Goal: Task Accomplishment & Management: Manage account settings

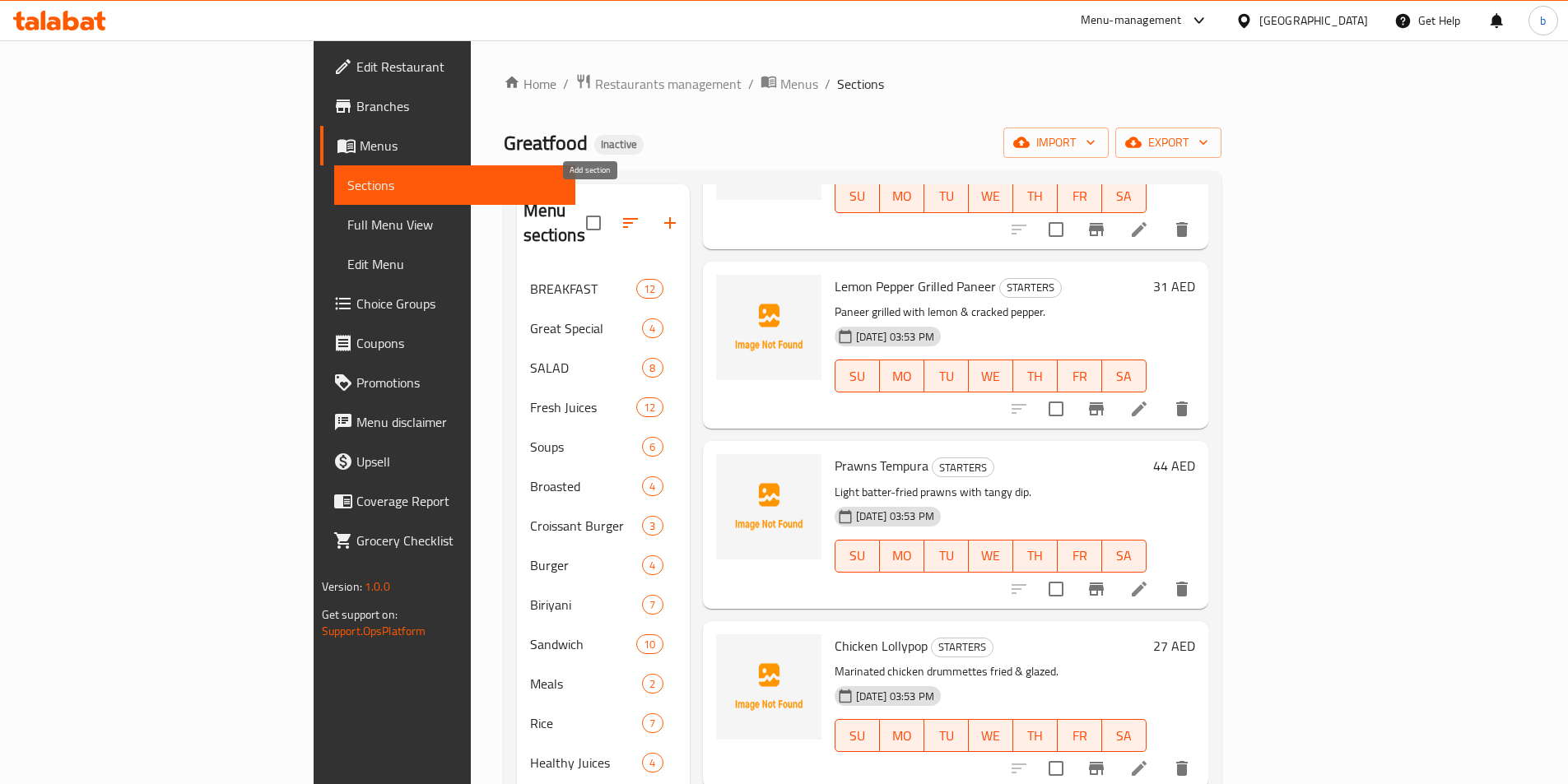
click at [660, 213] on icon "button" at bounding box center [670, 223] width 20 height 20
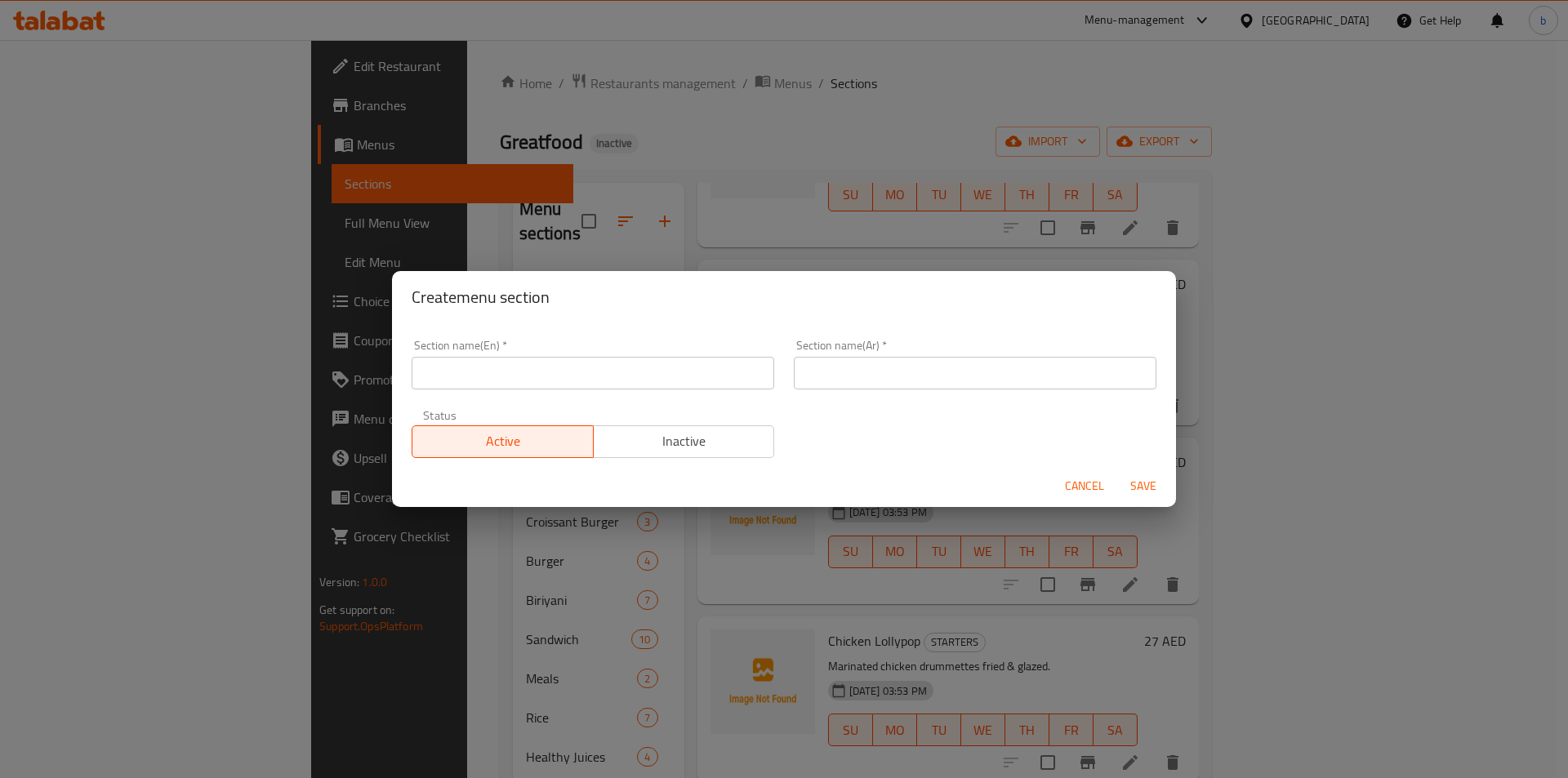
click at [609, 359] on input "text" at bounding box center [593, 373] width 363 height 33
type input "starters"
click at [1101, 489] on span "Cancel" at bounding box center [1084, 485] width 39 height 20
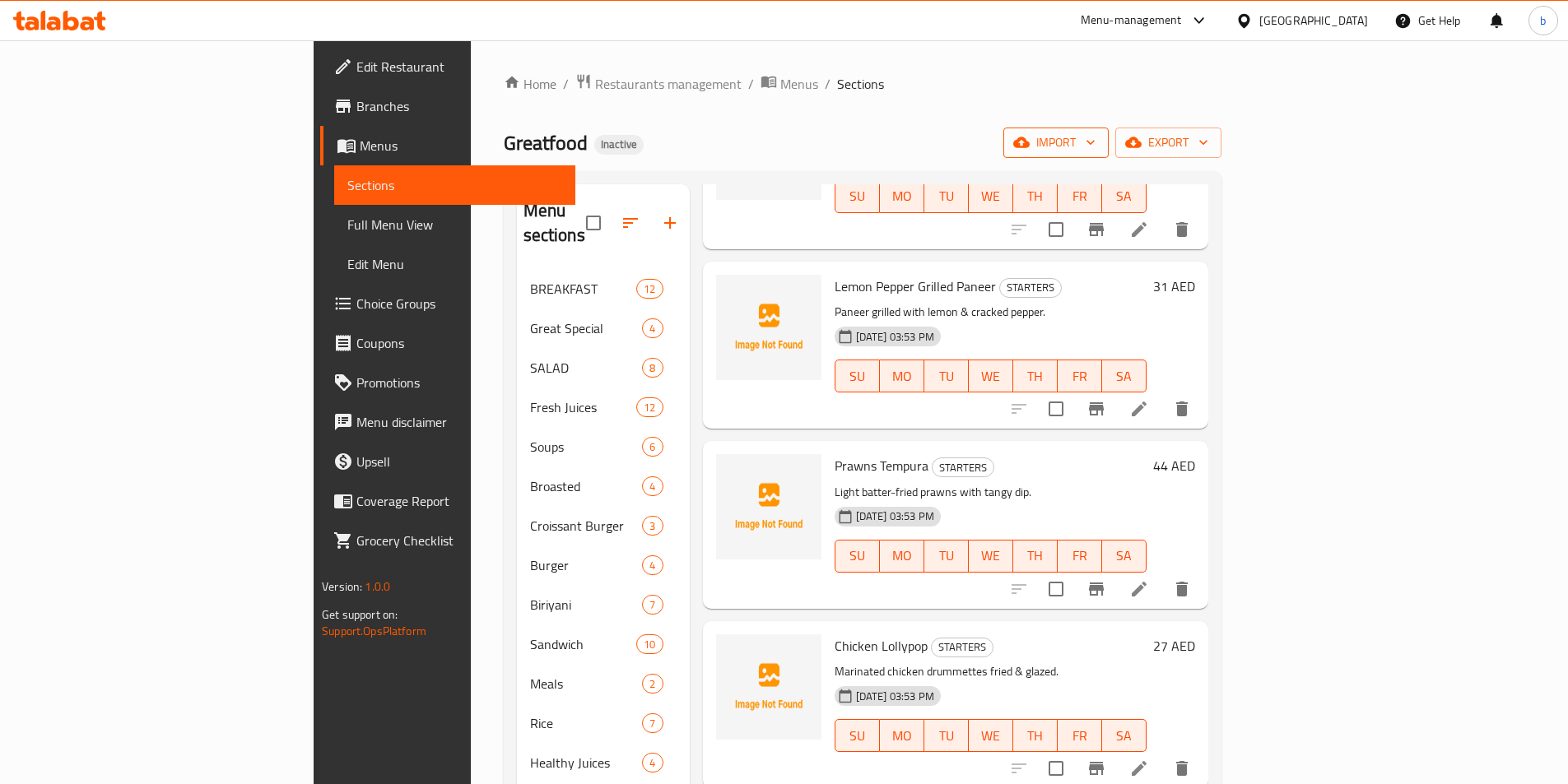
click at [1109, 154] on button "import" at bounding box center [1056, 142] width 106 height 30
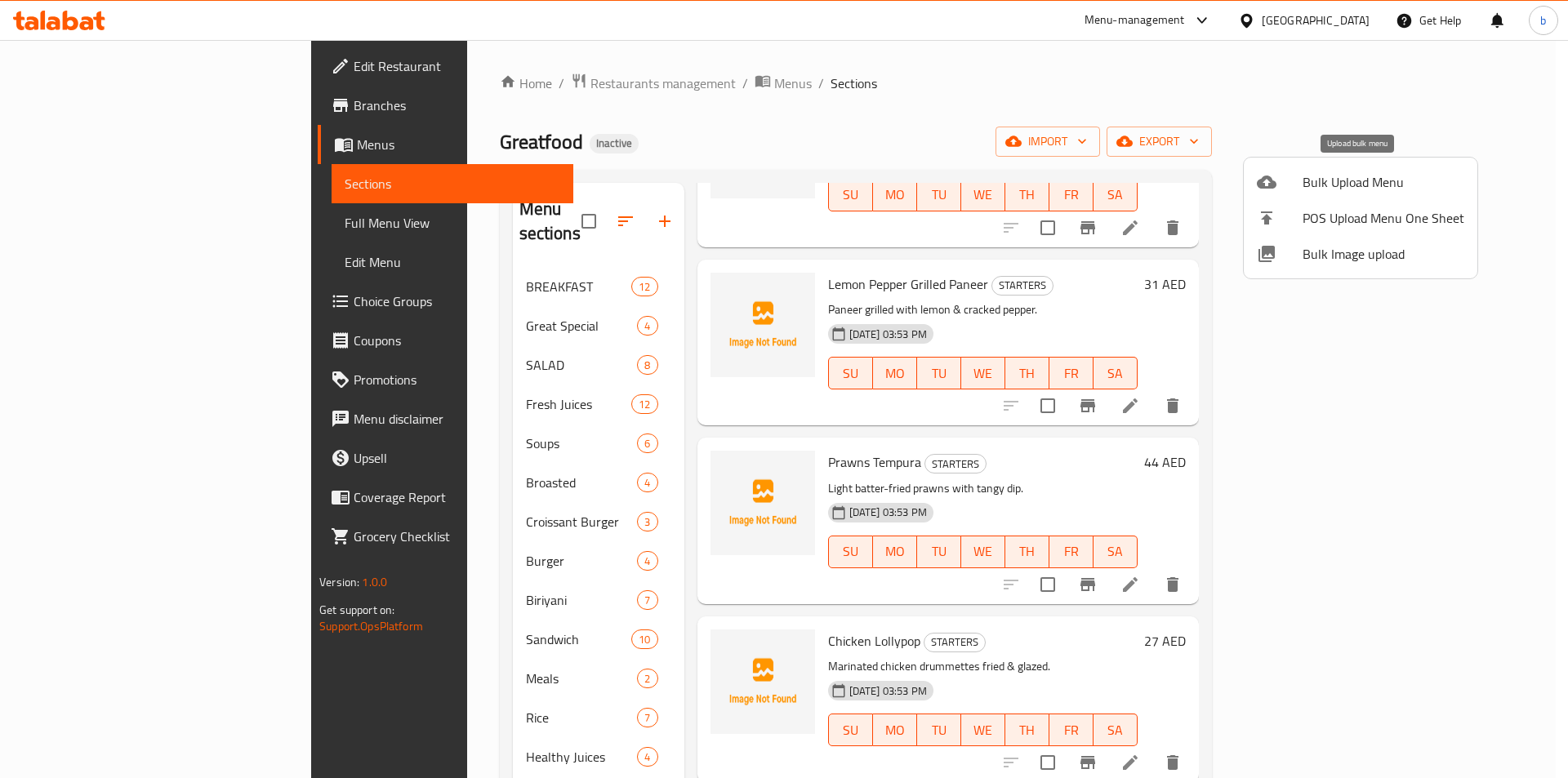
click at [1308, 186] on span "Bulk Upload Menu" at bounding box center [1383, 182] width 162 height 20
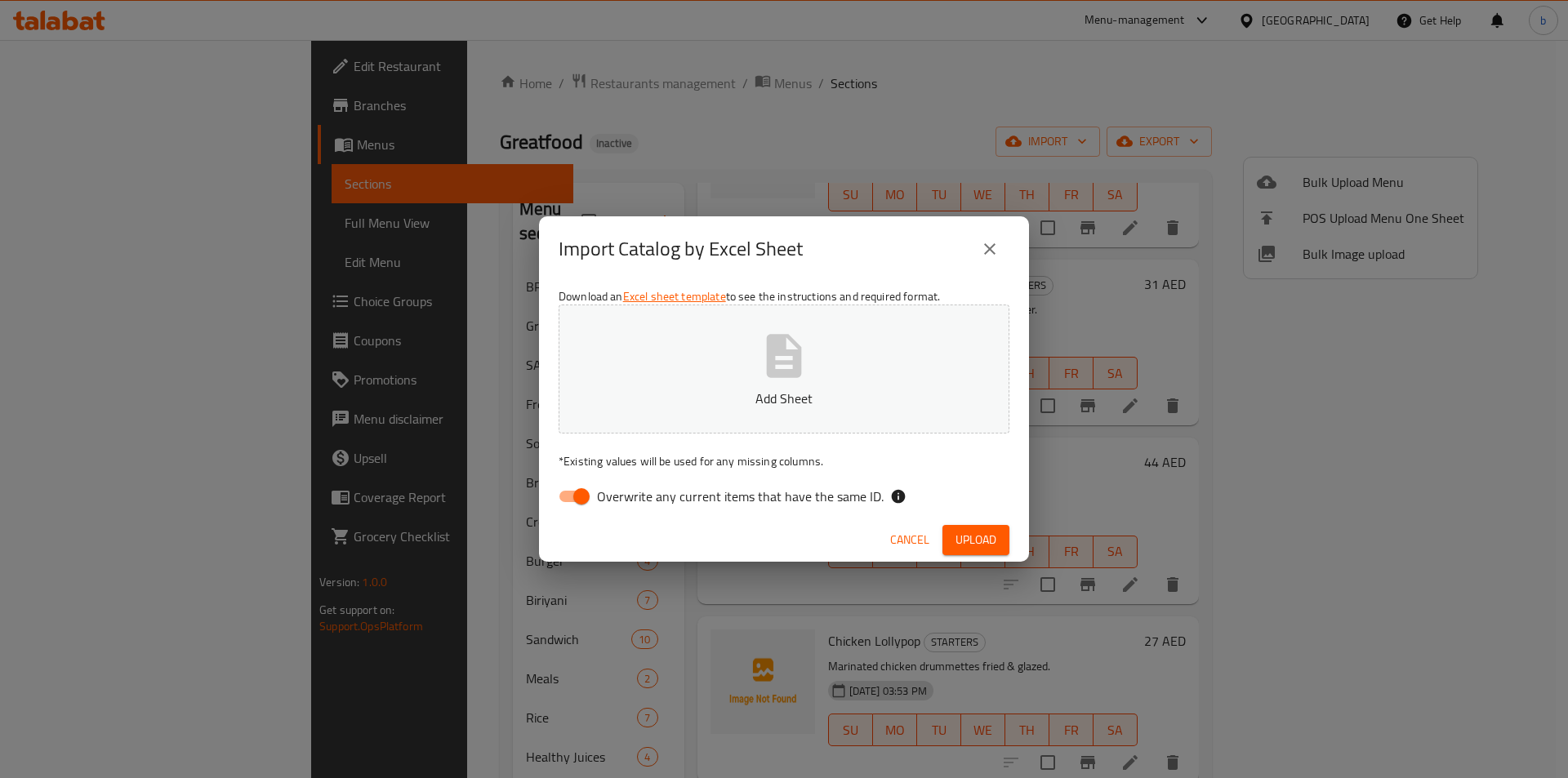
click at [675, 404] on p "Add Sheet" at bounding box center [784, 398] width 400 height 20
click at [585, 502] on input "Overwrite any current items that have the same ID." at bounding box center [581, 496] width 93 height 31
checkbox input "false"
click at [959, 534] on span "Upload" at bounding box center [976, 540] width 41 height 20
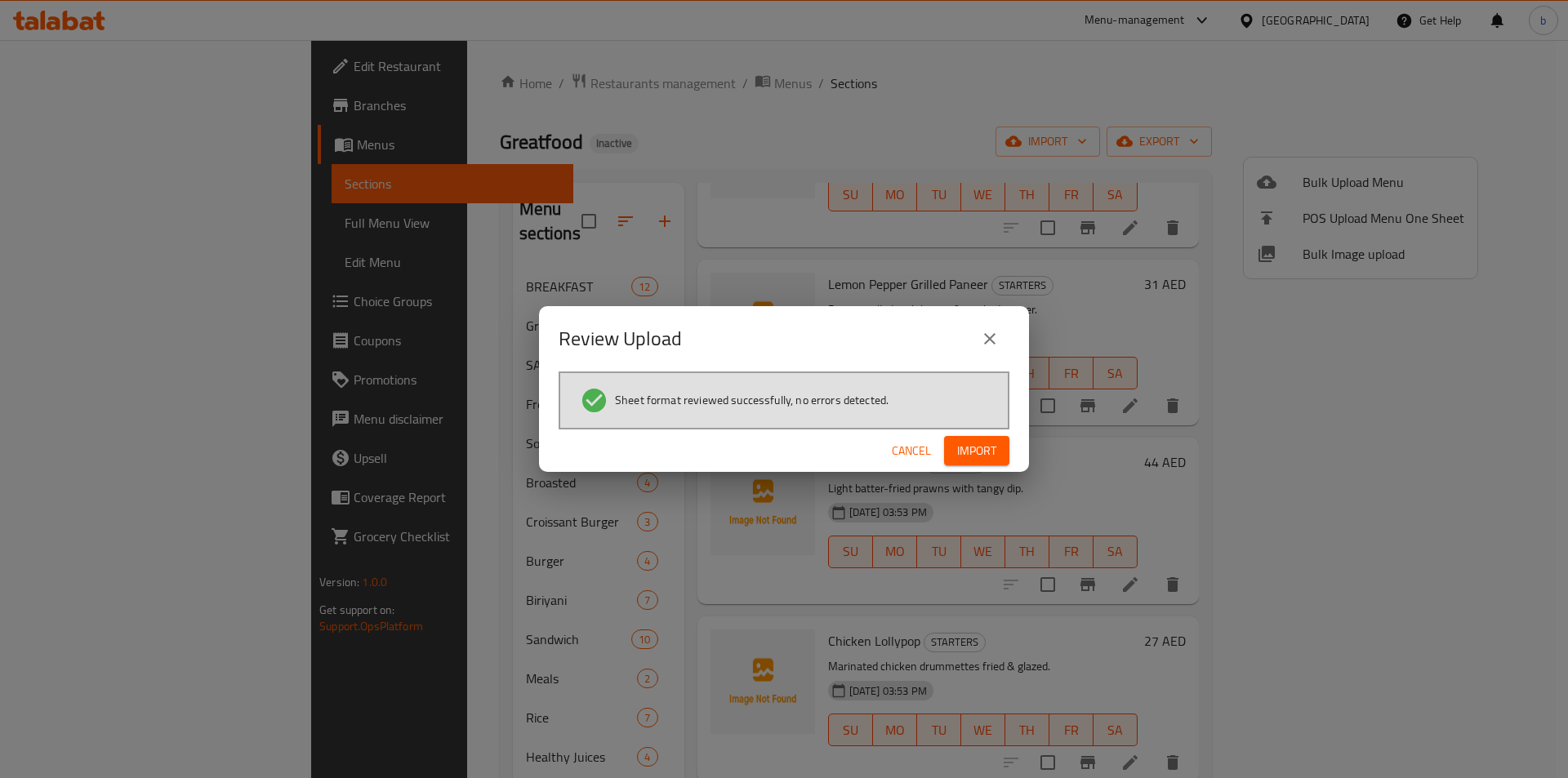
click at [970, 461] on span "Import" at bounding box center [977, 451] width 39 height 20
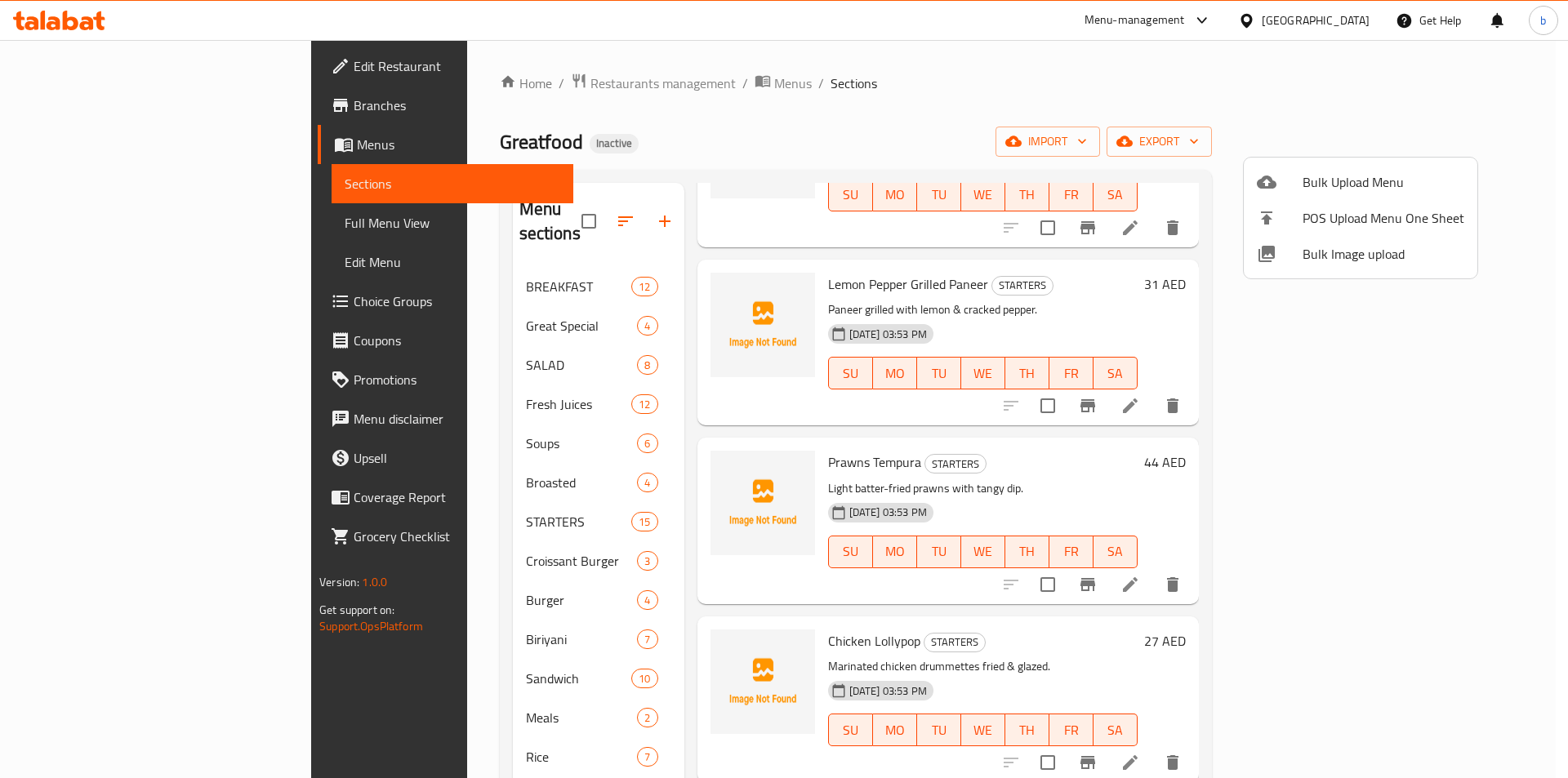
click at [1192, 148] on div at bounding box center [784, 389] width 1568 height 778
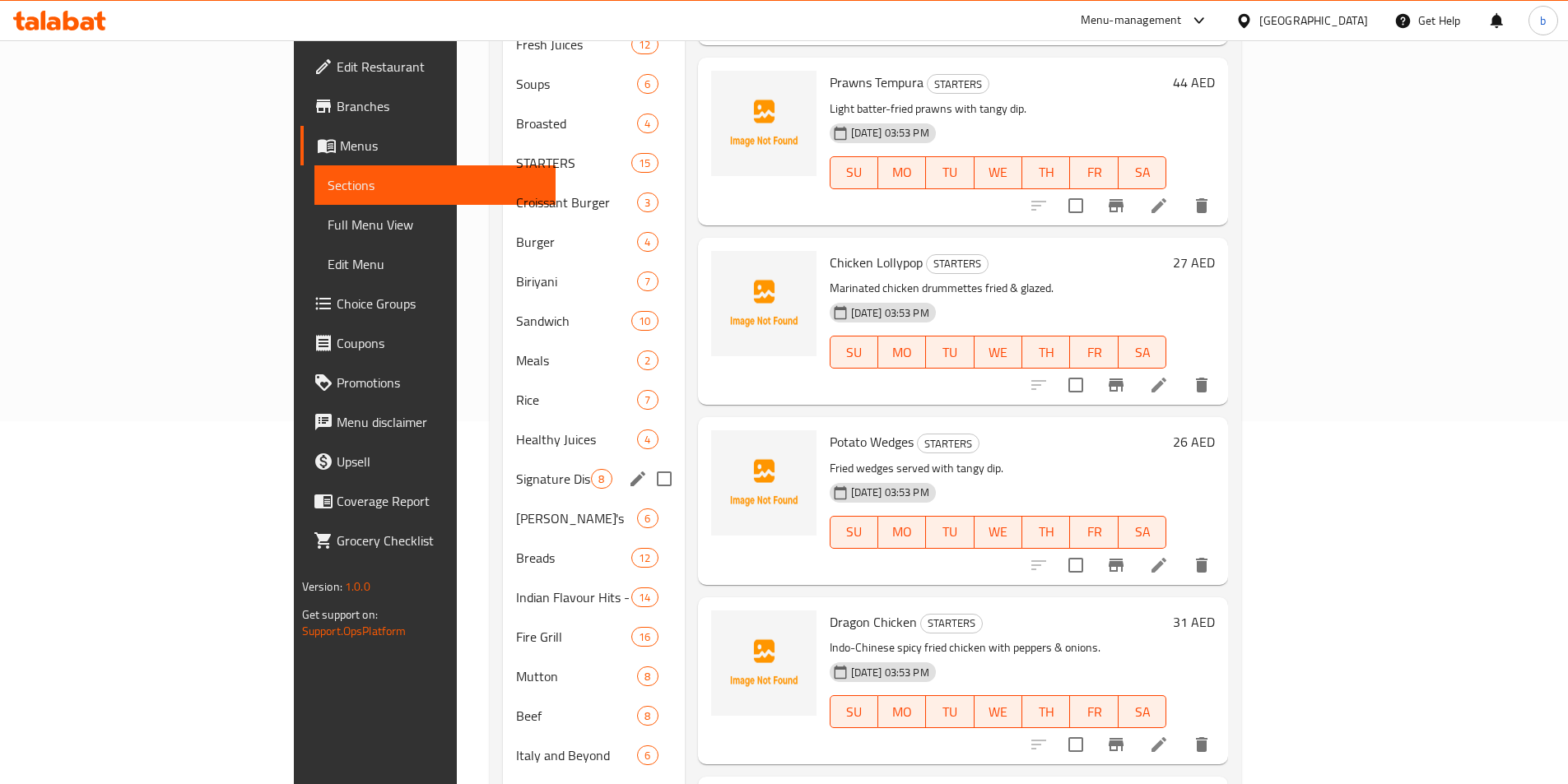
scroll to position [283, 0]
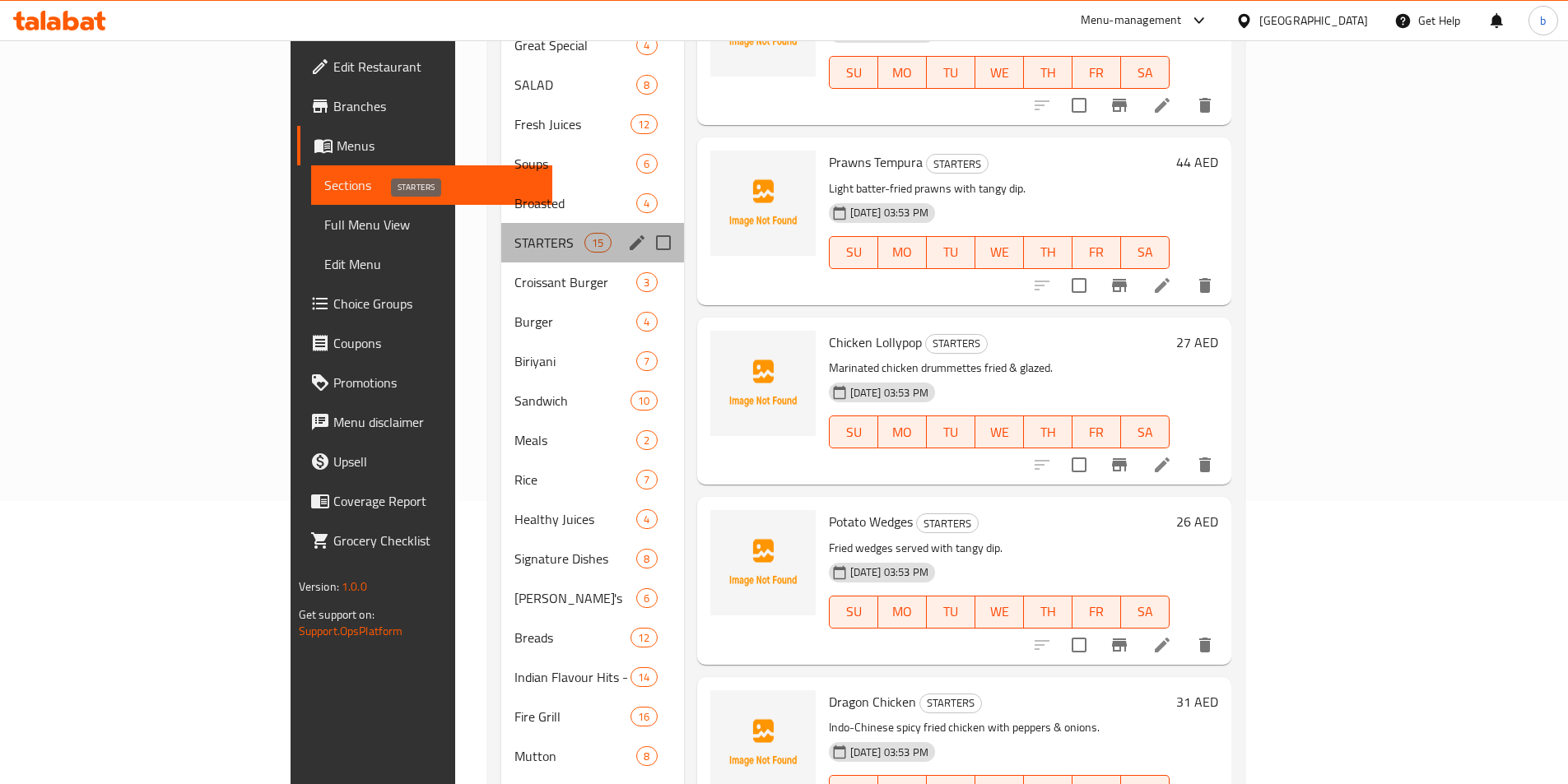
click at [515, 233] on span "STARTERS" at bounding box center [550, 243] width 70 height 20
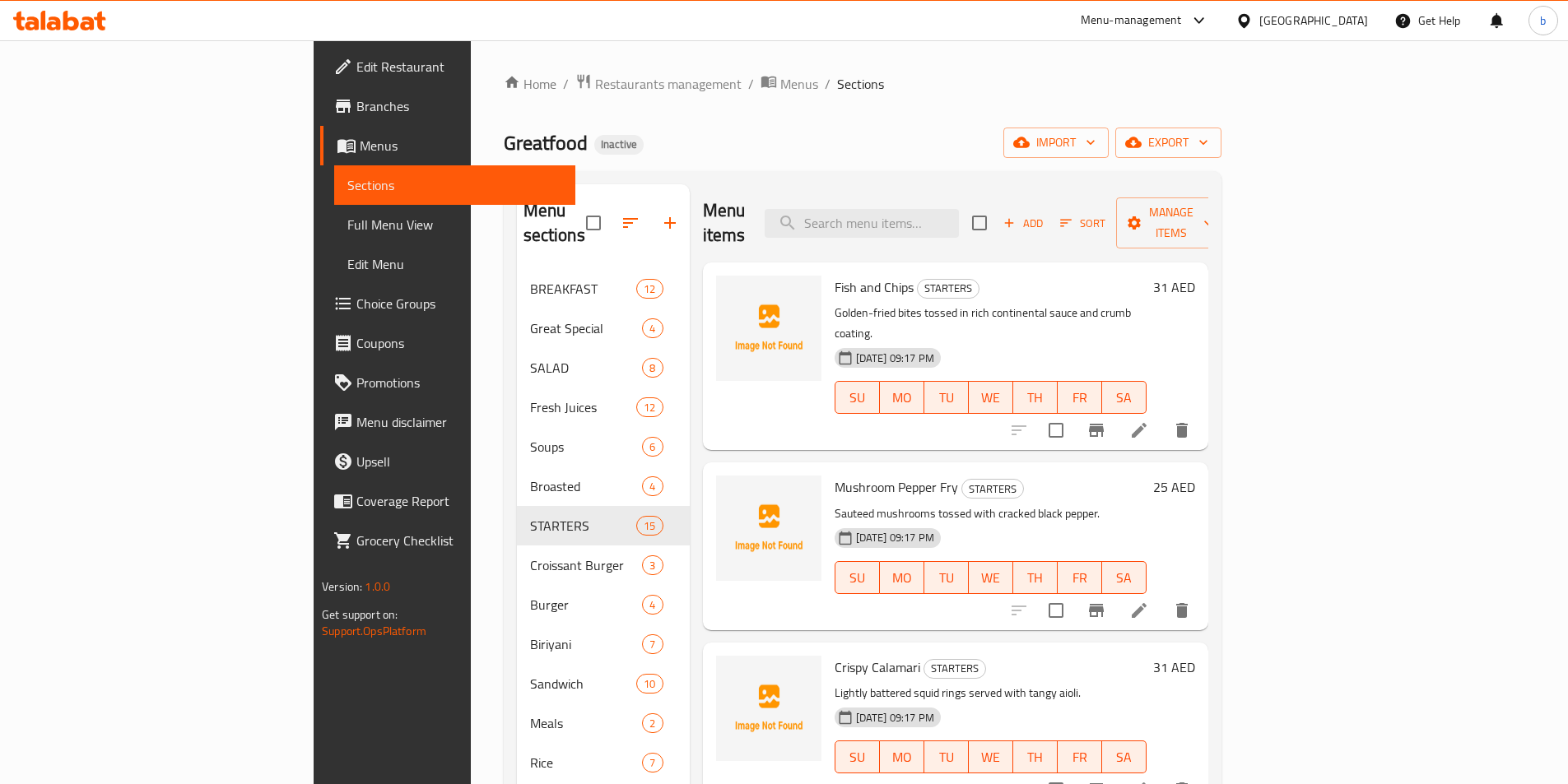
click at [1162, 416] on li at bounding box center [1139, 430] width 46 height 30
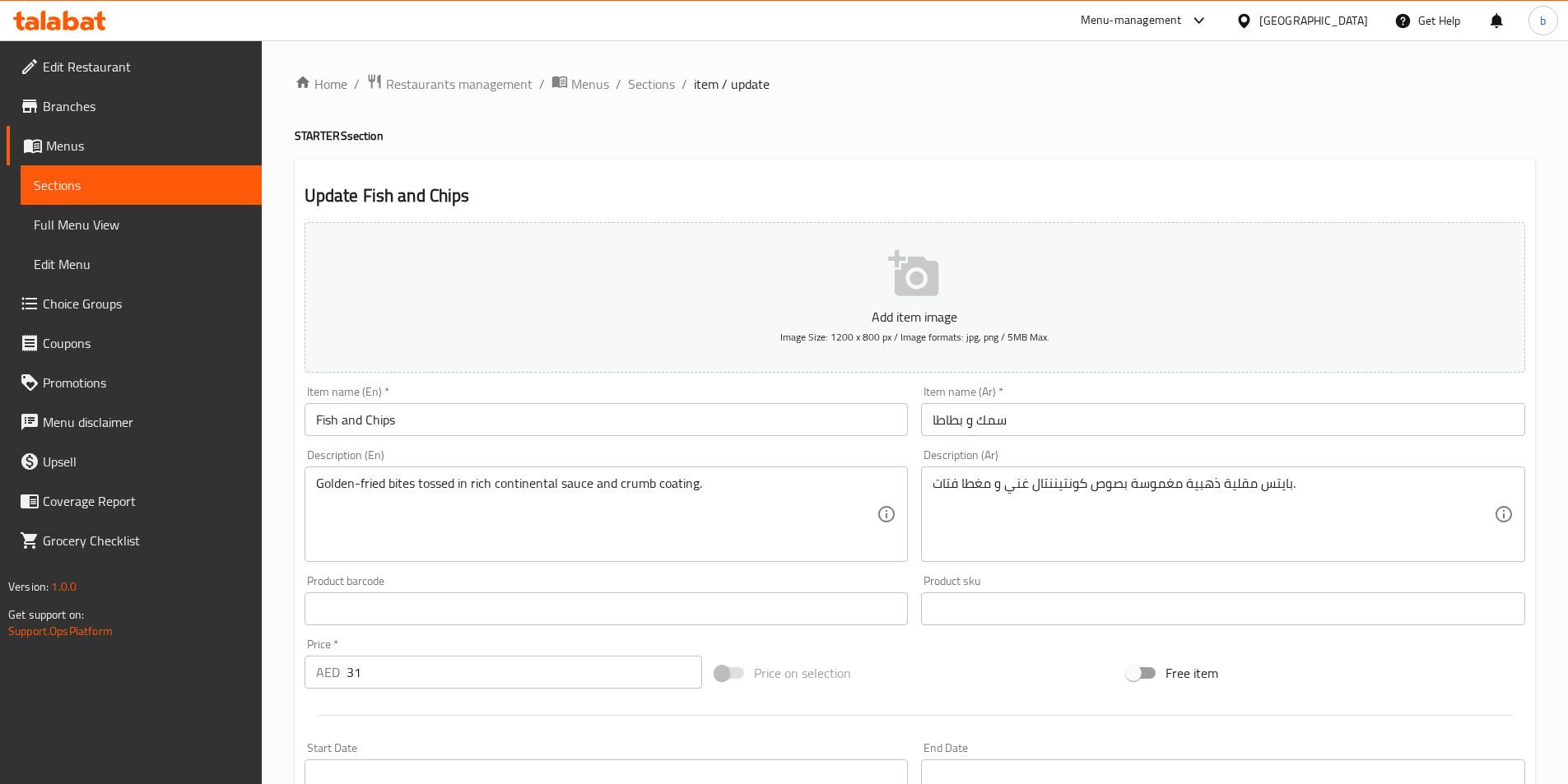
click at [952, 419] on input "سمك و بطاطا" at bounding box center [1223, 419] width 604 height 33
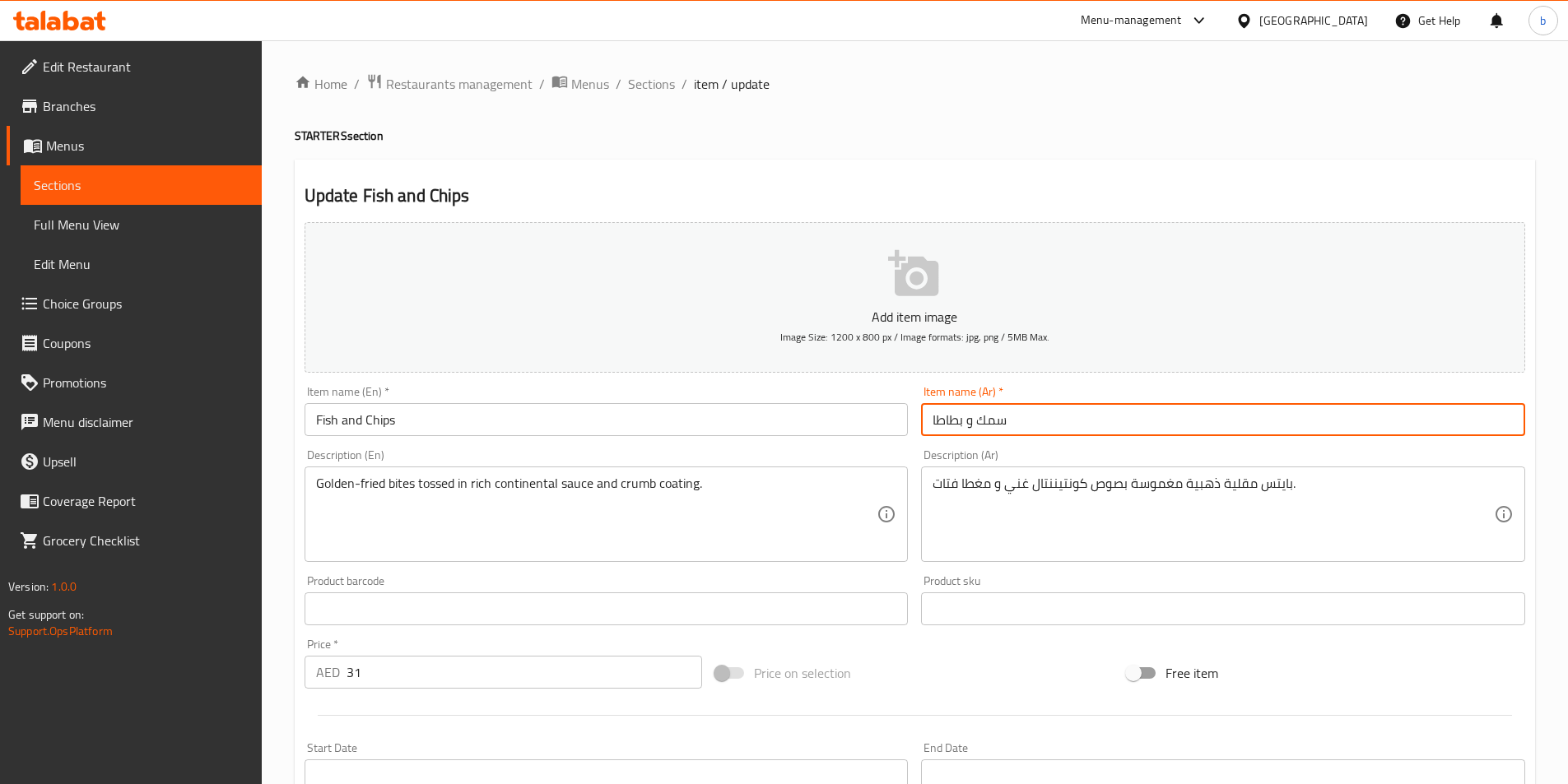
click at [952, 419] on input "سمك و بطاطا" at bounding box center [1223, 419] width 604 height 33
paste input "قائق"
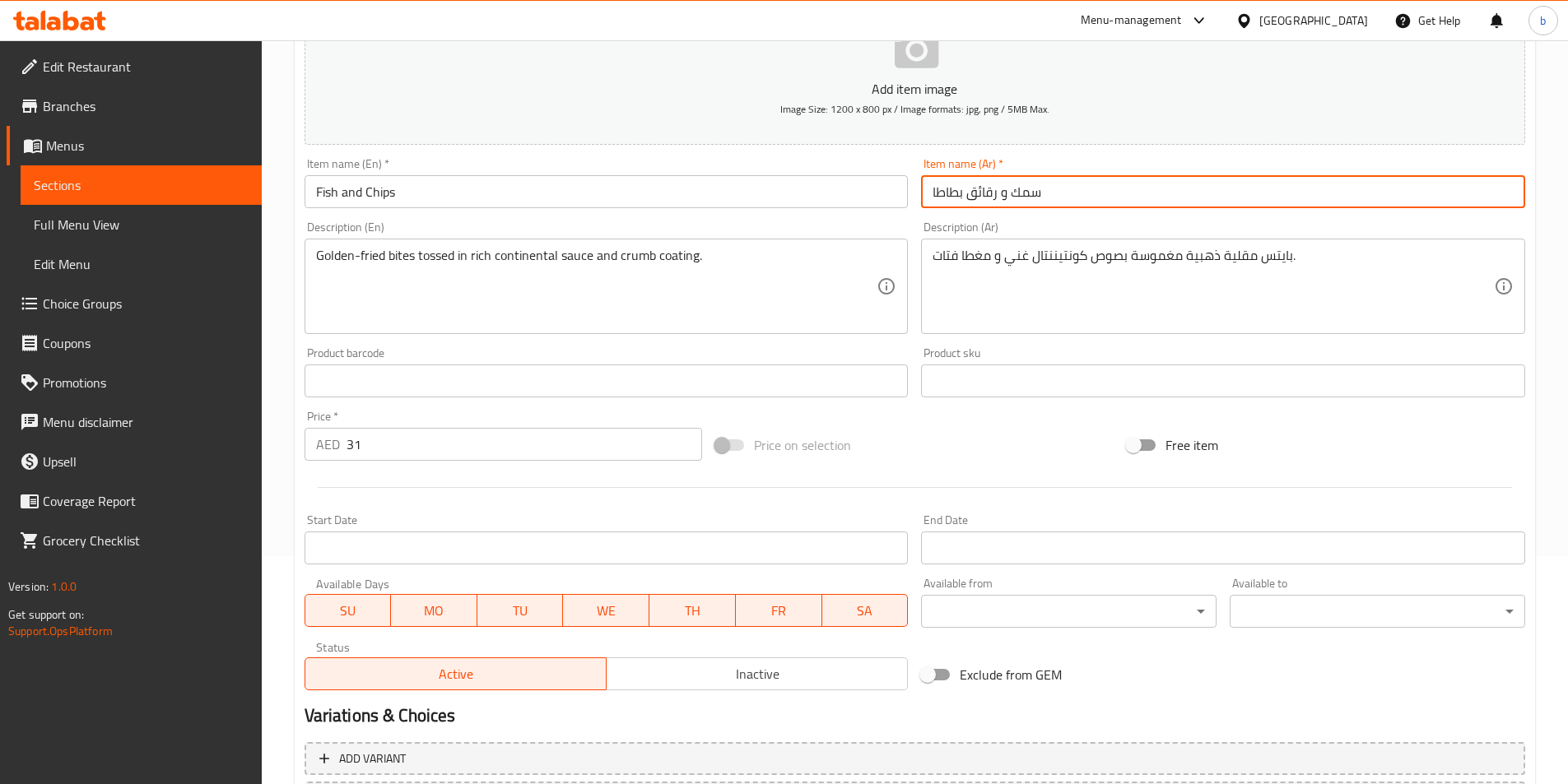
scroll to position [378, 0]
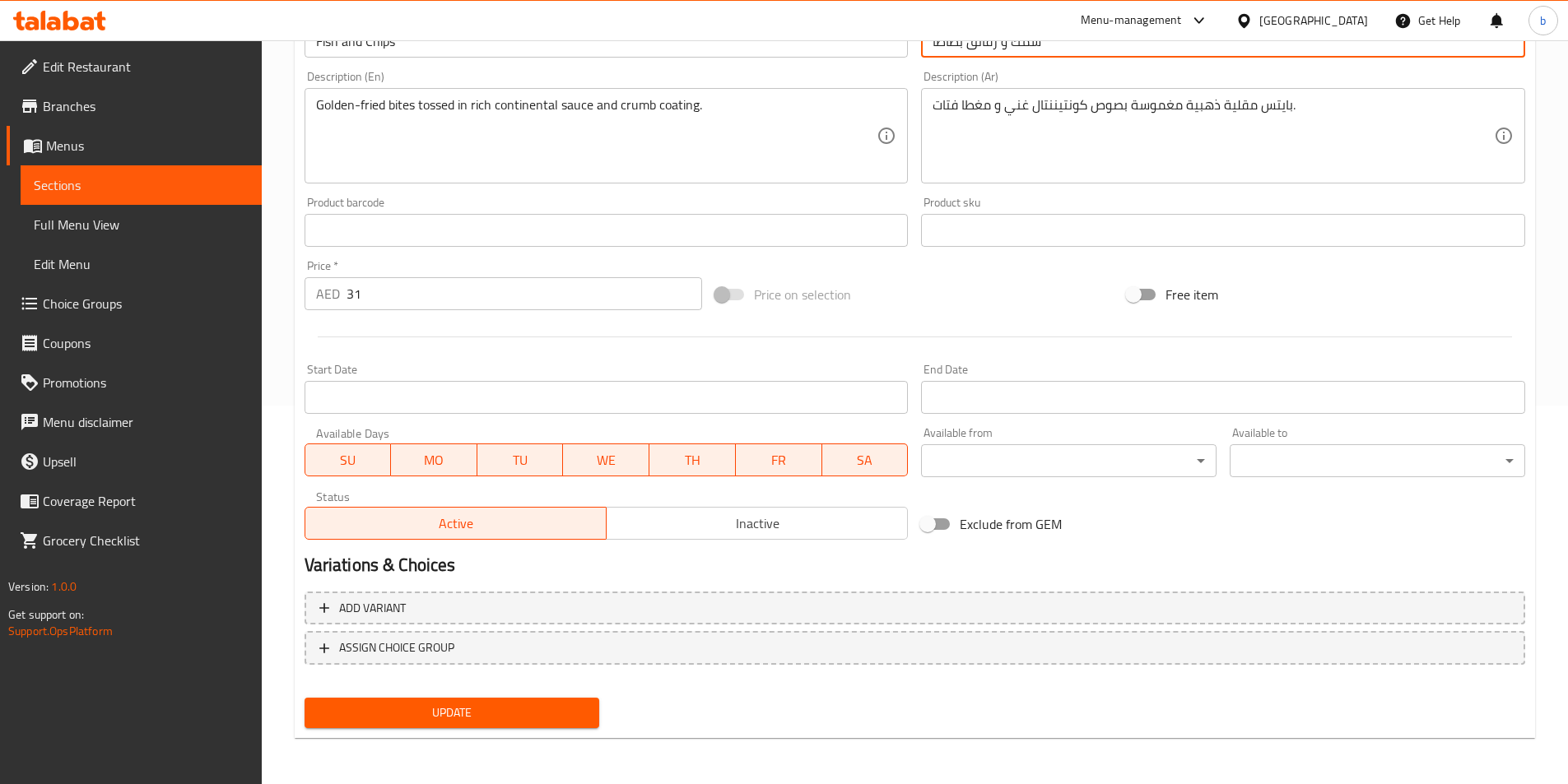
type input "سمك و رقائق بطاطا"
click at [559, 709] on span "Update" at bounding box center [452, 712] width 269 height 21
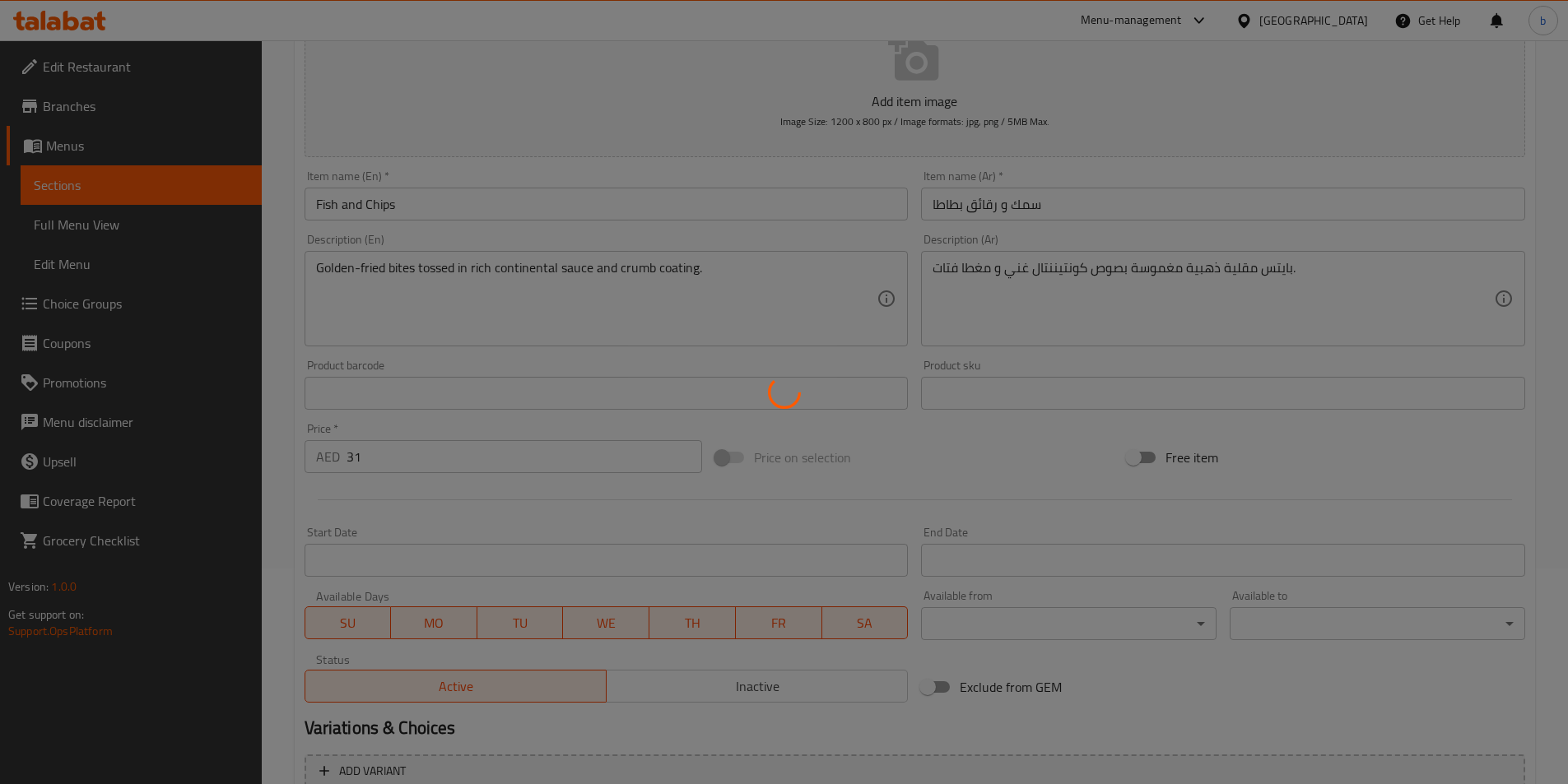
scroll to position [0, 0]
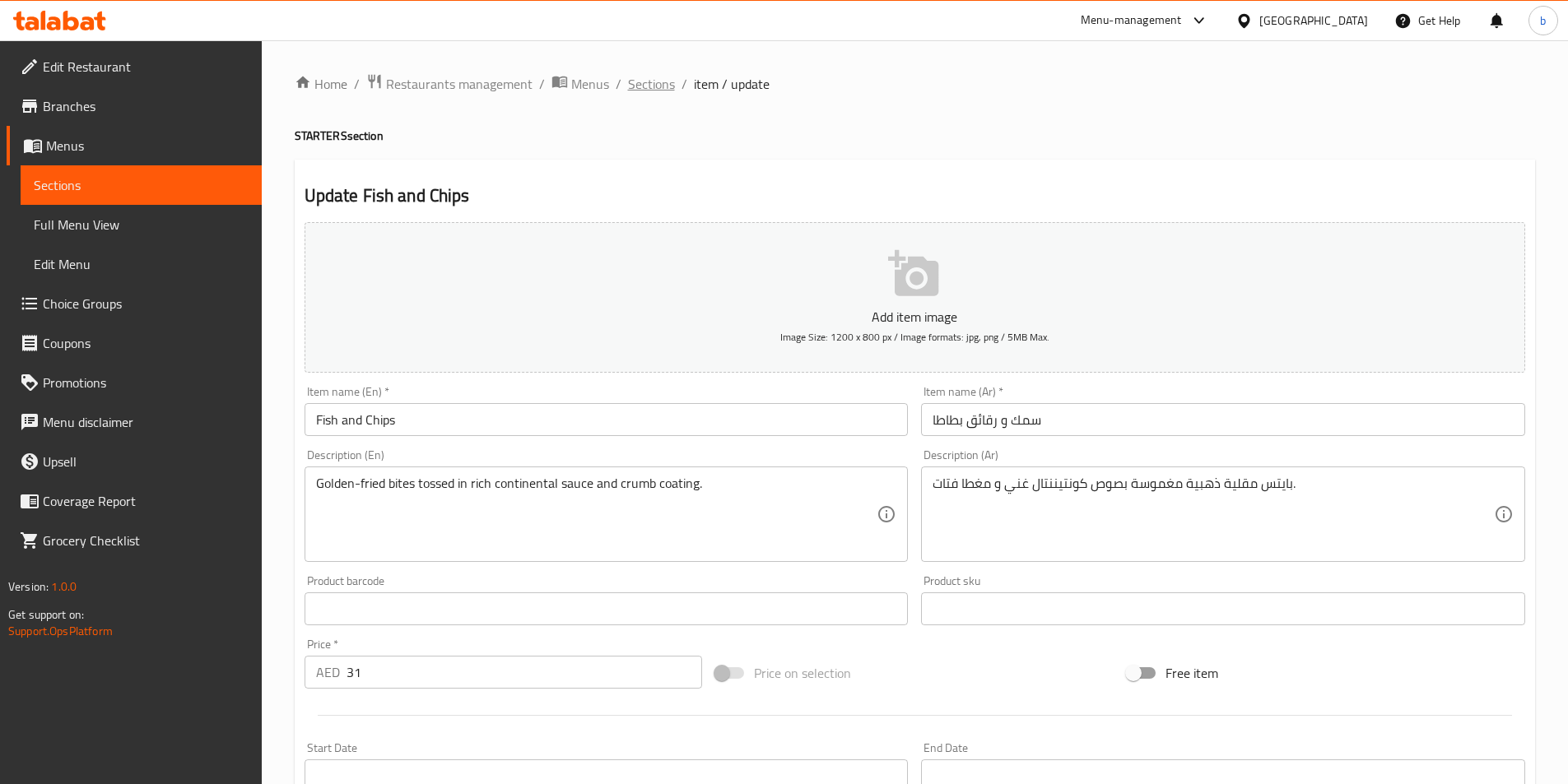
click at [634, 80] on span "Sections" at bounding box center [651, 84] width 47 height 20
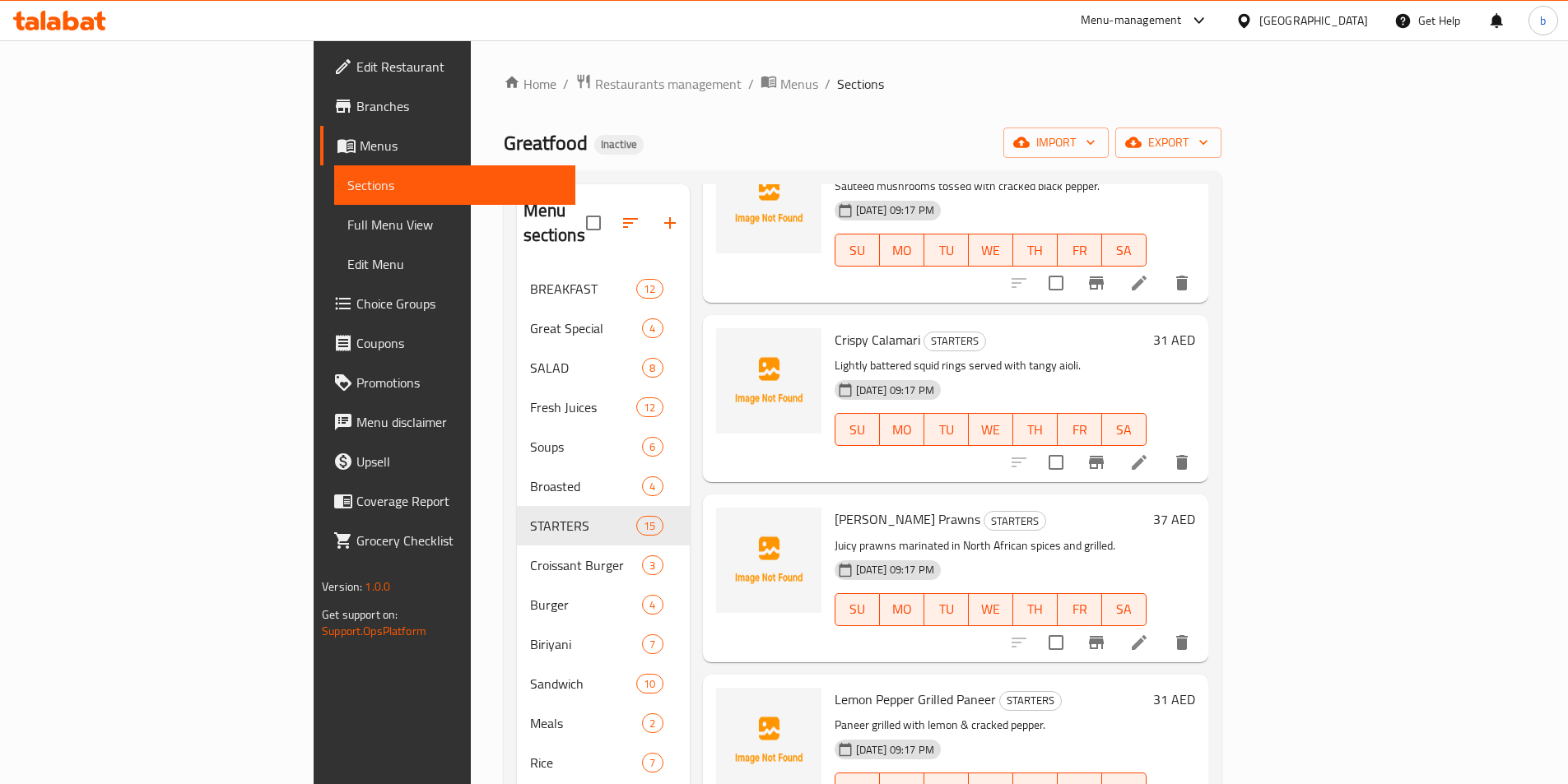
scroll to position [329, 0]
click at [1149, 451] on icon at bounding box center [1139, 461] width 20 height 20
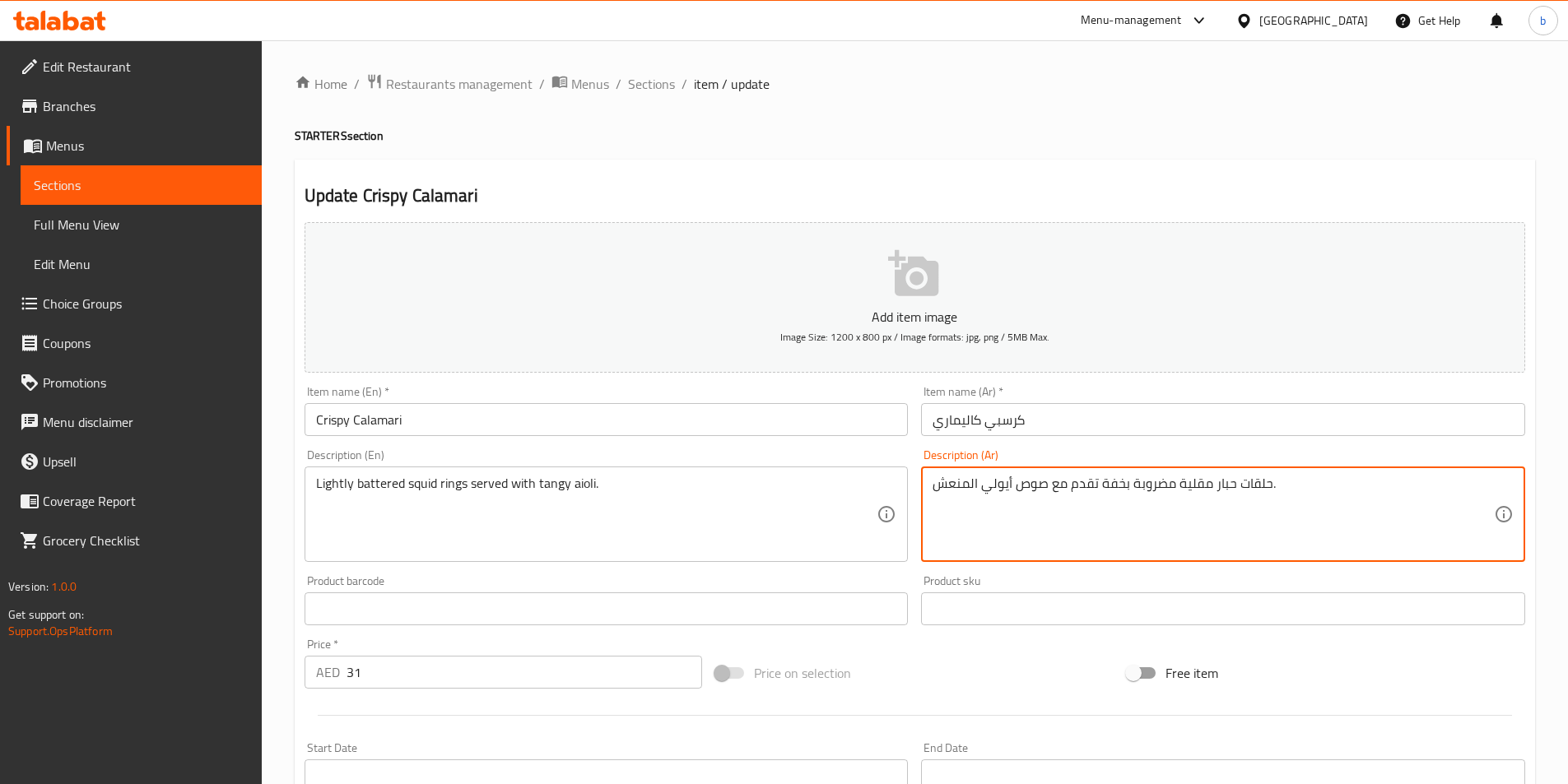
drag, startPoint x: 1129, startPoint y: 486, endPoint x: 1166, endPoint y: 471, distance: 39.9
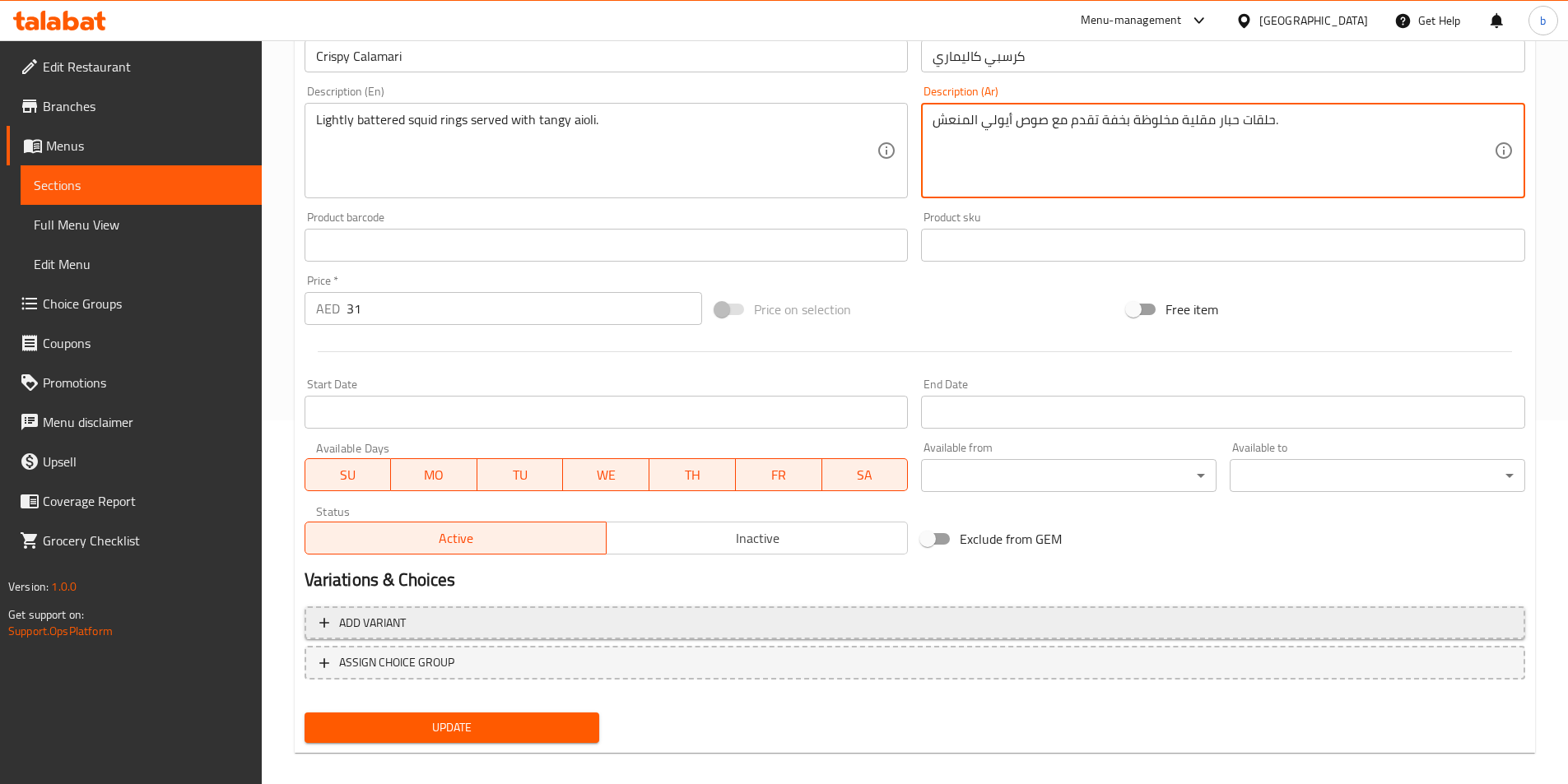
scroll to position [378, 0]
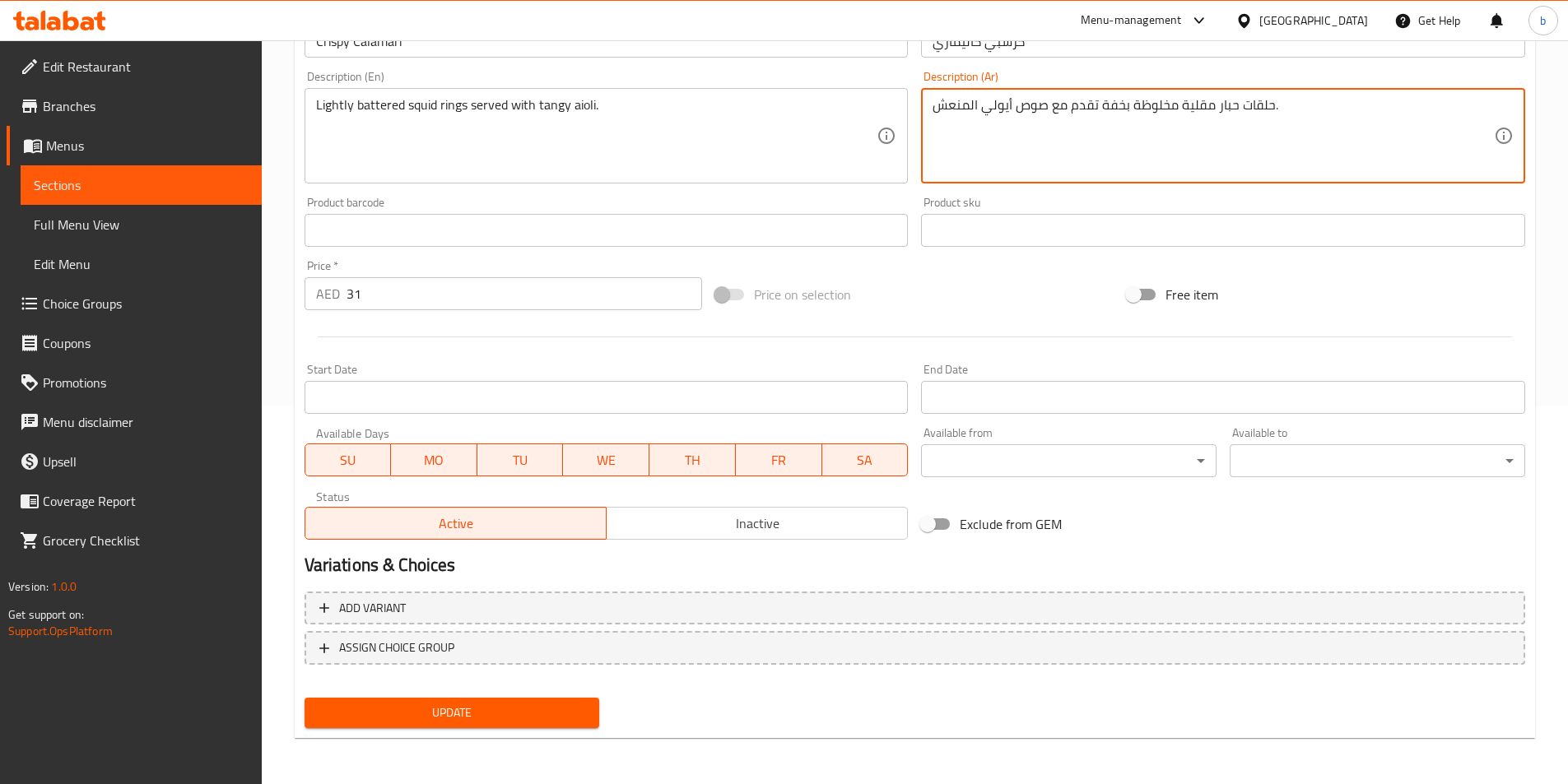
type textarea "حلقات حبار مقلية مخلوظة بخفة تقدم مع صوص أيولي المنعش."
click at [510, 728] on button "Update" at bounding box center [453, 712] width 296 height 30
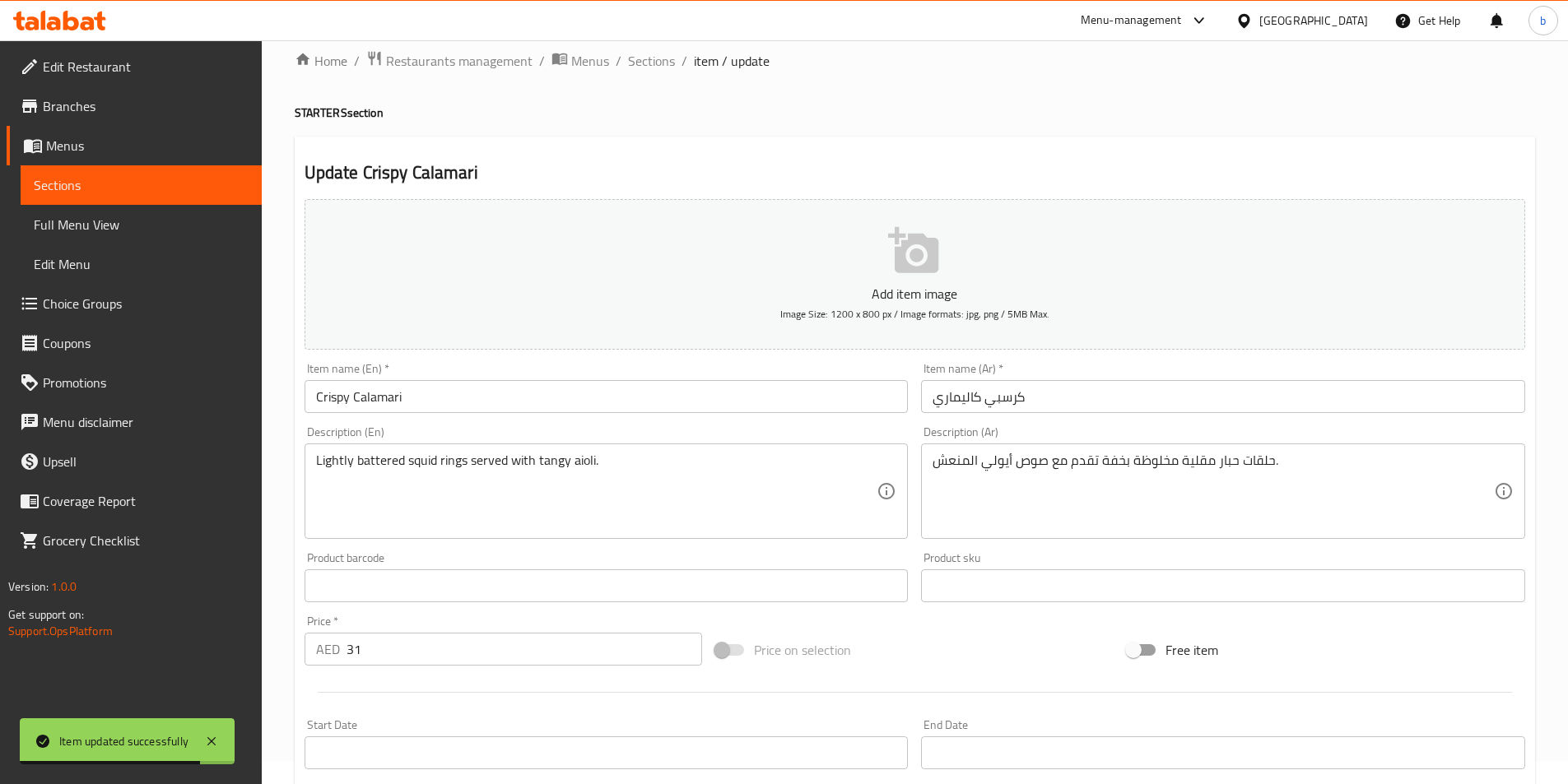
scroll to position [0, 0]
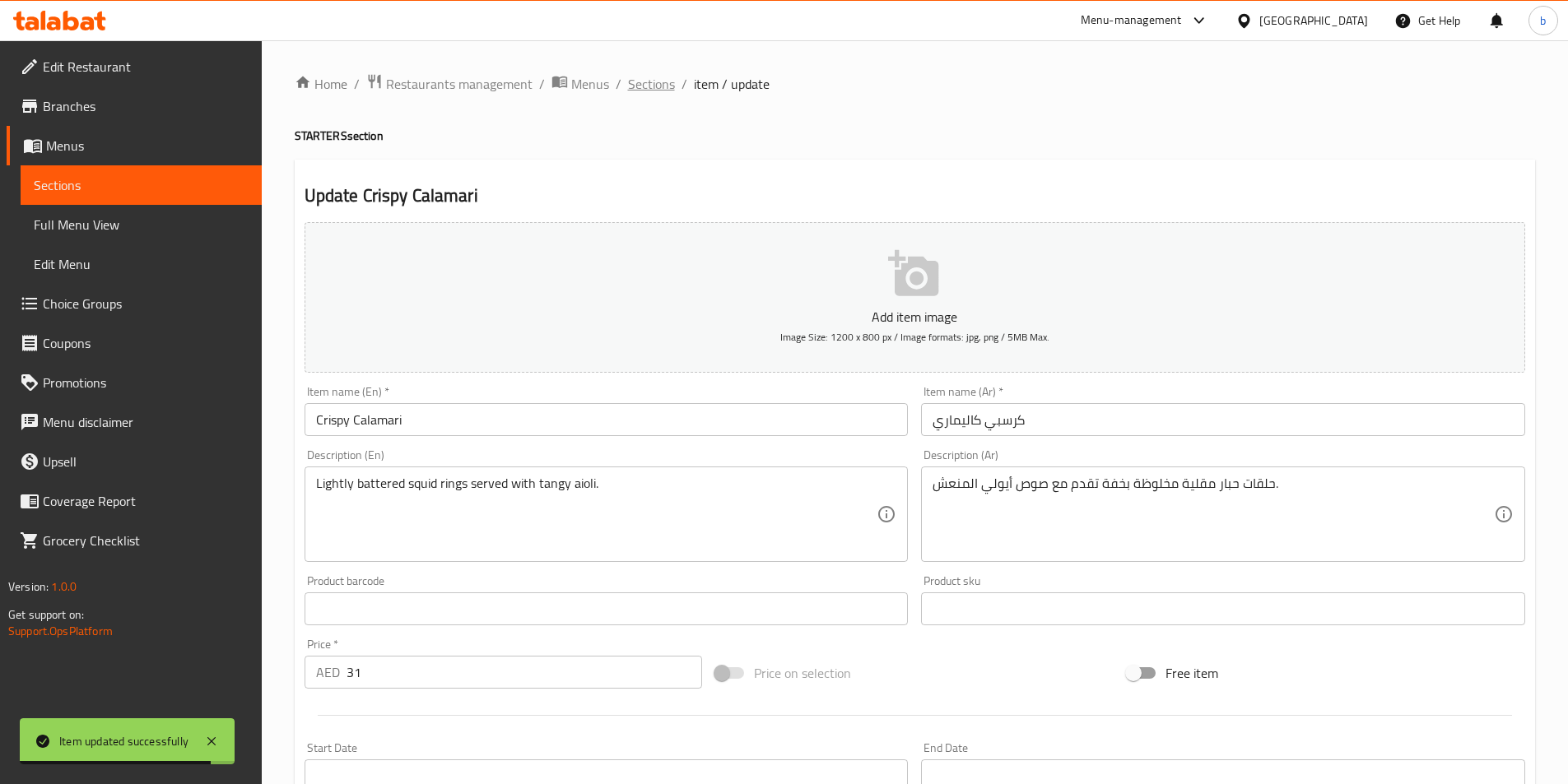
click at [646, 91] on span "Sections" at bounding box center [651, 84] width 47 height 20
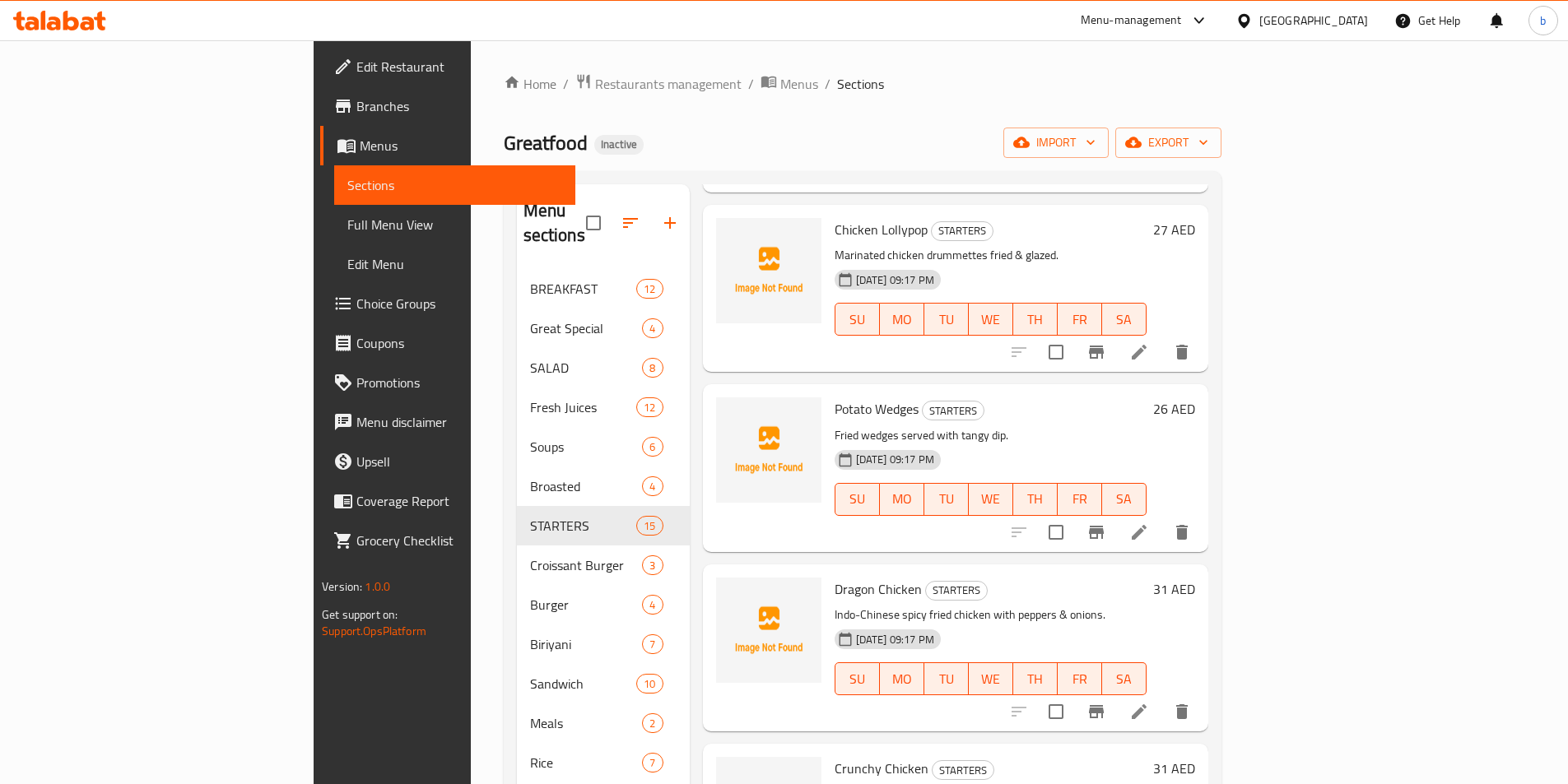
scroll to position [1316, 0]
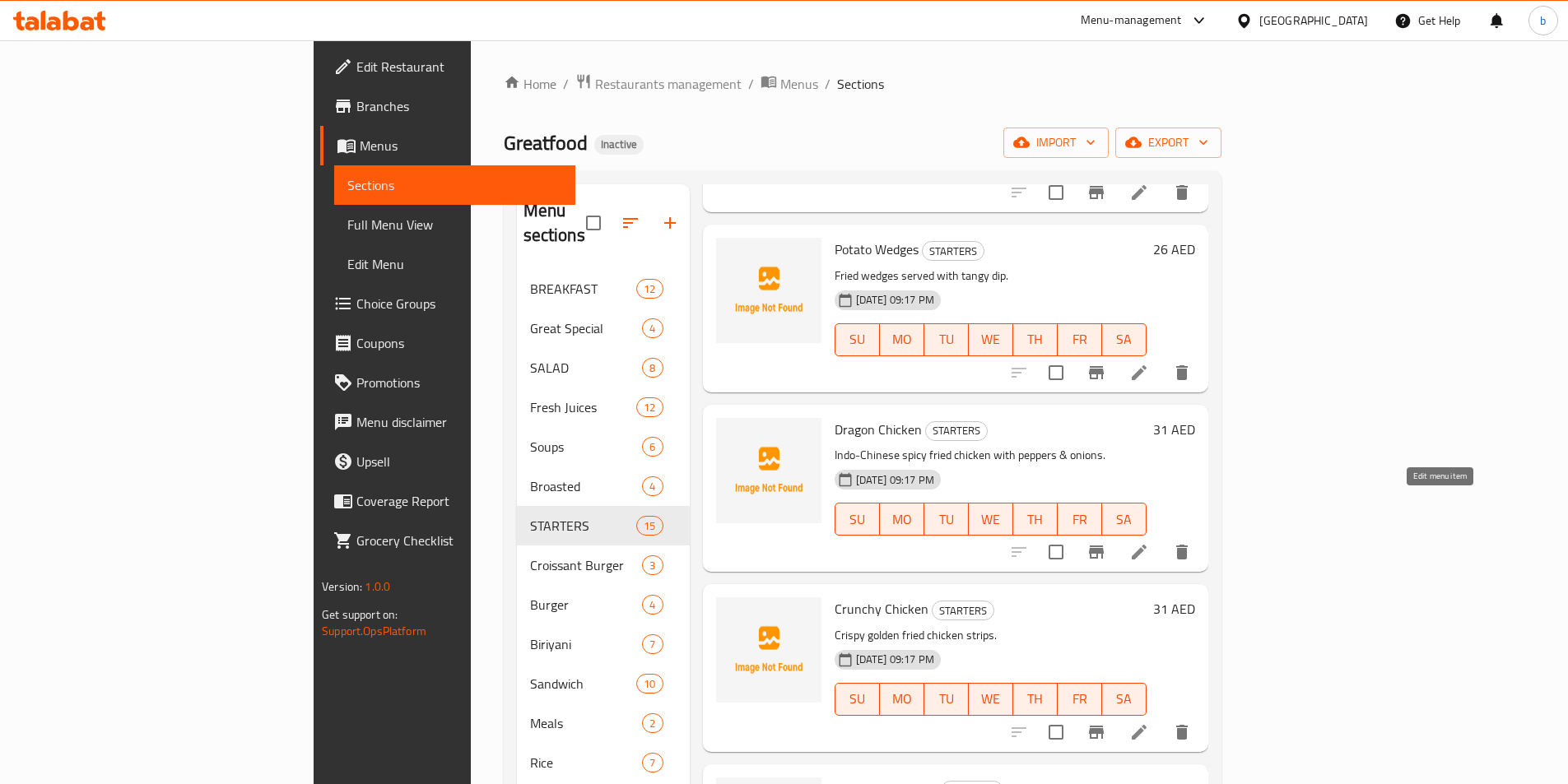
click at [1149, 542] on icon at bounding box center [1139, 552] width 20 height 20
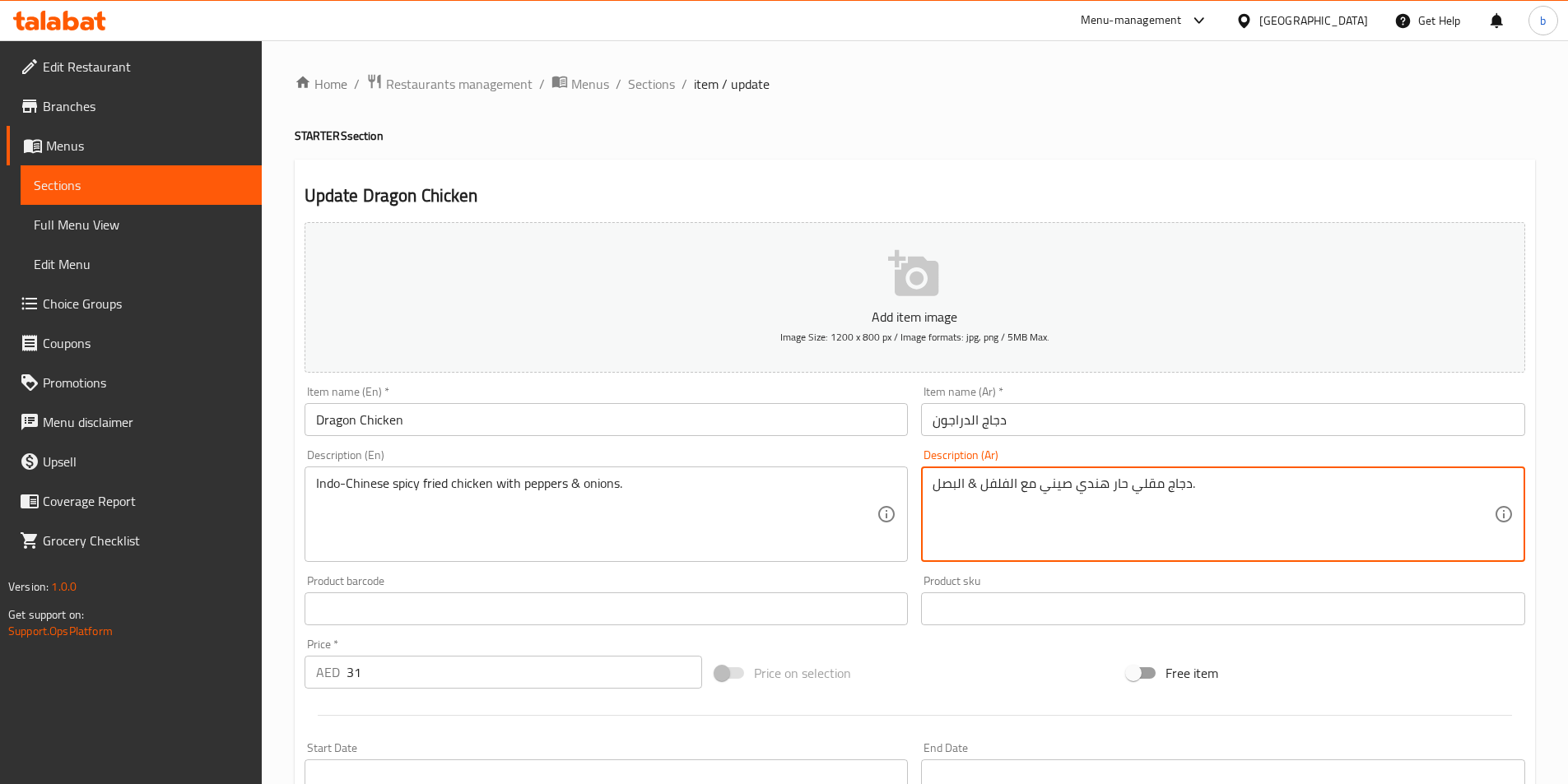
drag, startPoint x: 1073, startPoint y: 486, endPoint x: 1105, endPoint y: 492, distance: 32.6
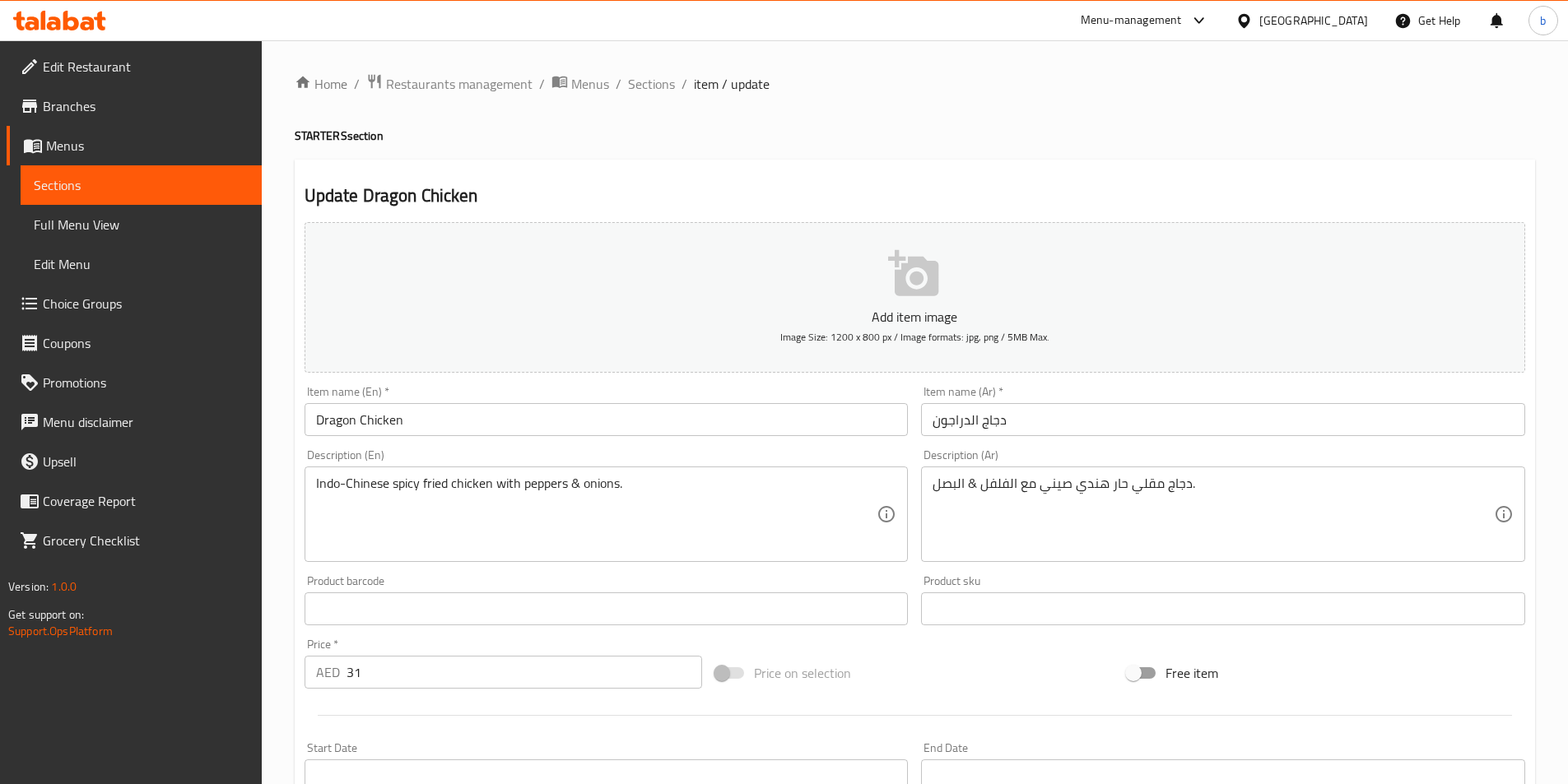
click at [1079, 487] on textarea "دجاج مقلي حار هندي صيني مع الفلفل & البصل." at bounding box center [1213, 514] width 561 height 78
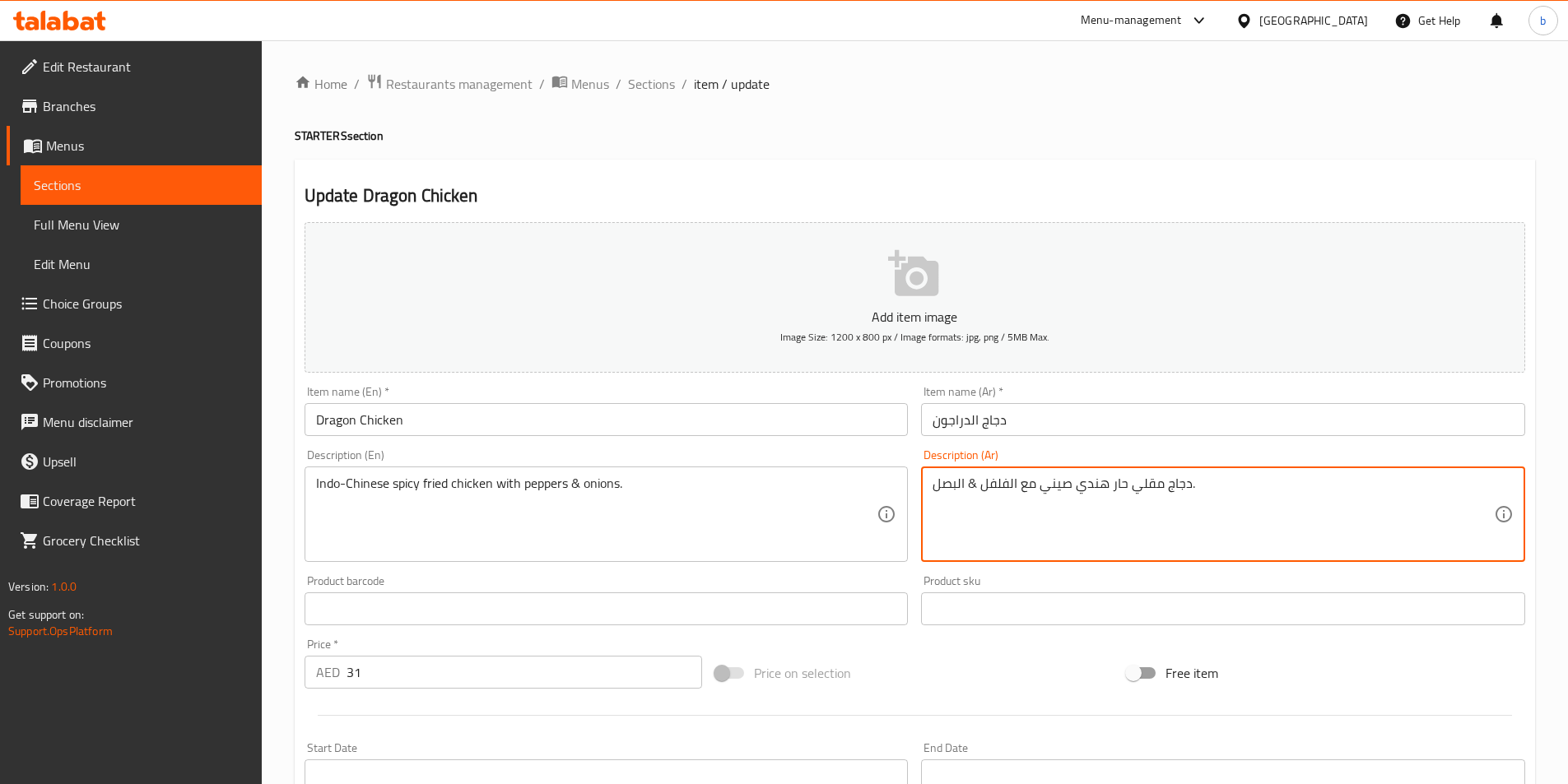
click at [1079, 487] on textarea "دجاج مقلي حار هندي صيني مع الفلفل & البصل." at bounding box center [1213, 514] width 561 height 78
paste textarea "Indo-Chinese"
click at [1070, 487] on textarea "دجاج مقلي حار صيني مع الفلفل & البصل." at bounding box center [1213, 514] width 561 height 78
paste textarea "ندو"
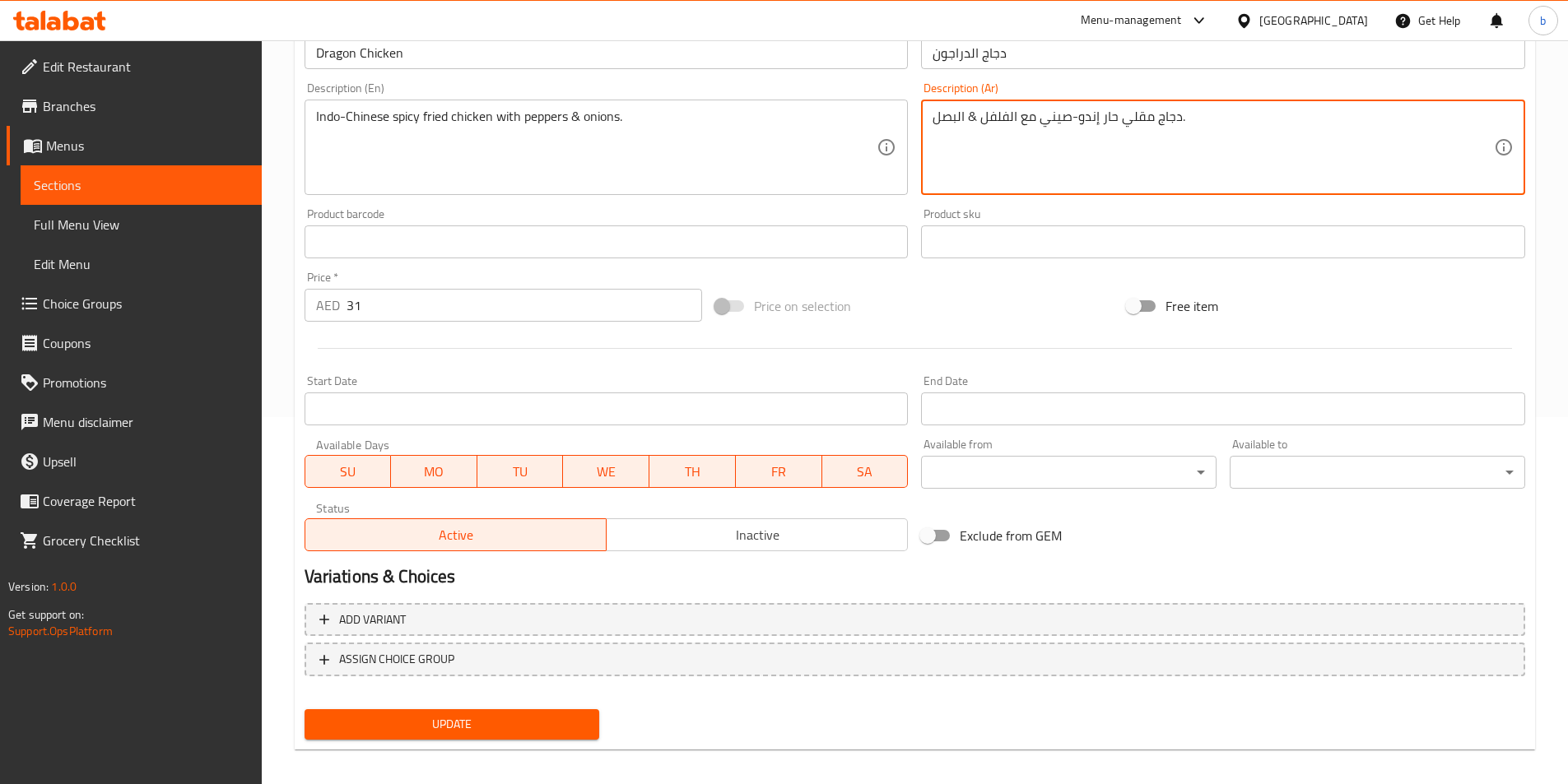
scroll to position [378, 0]
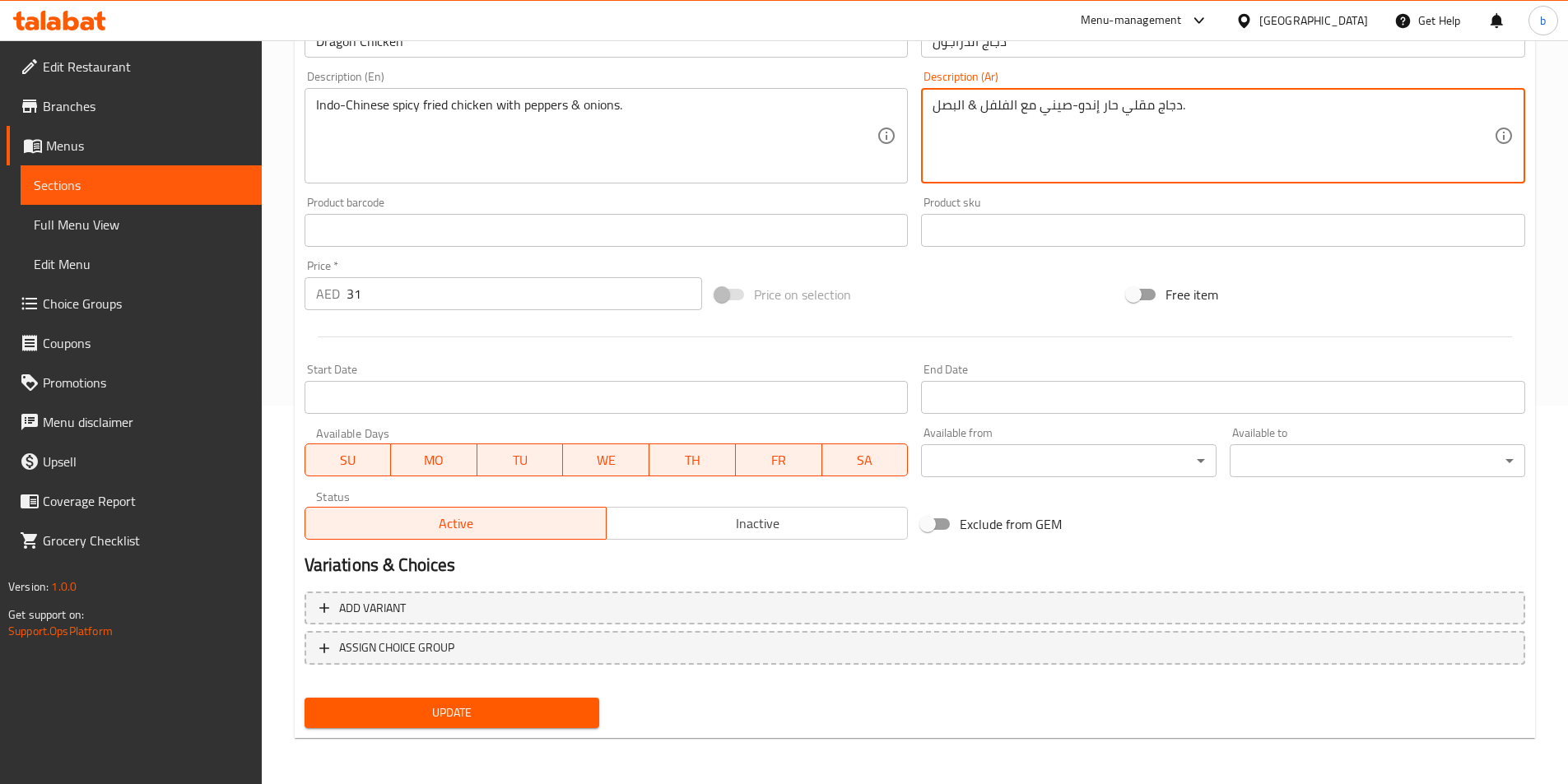
type textarea "دجاج مقلي حار إندو-صيني مع الفلفل & البصل."
click at [422, 707] on span "Update" at bounding box center [452, 712] width 269 height 21
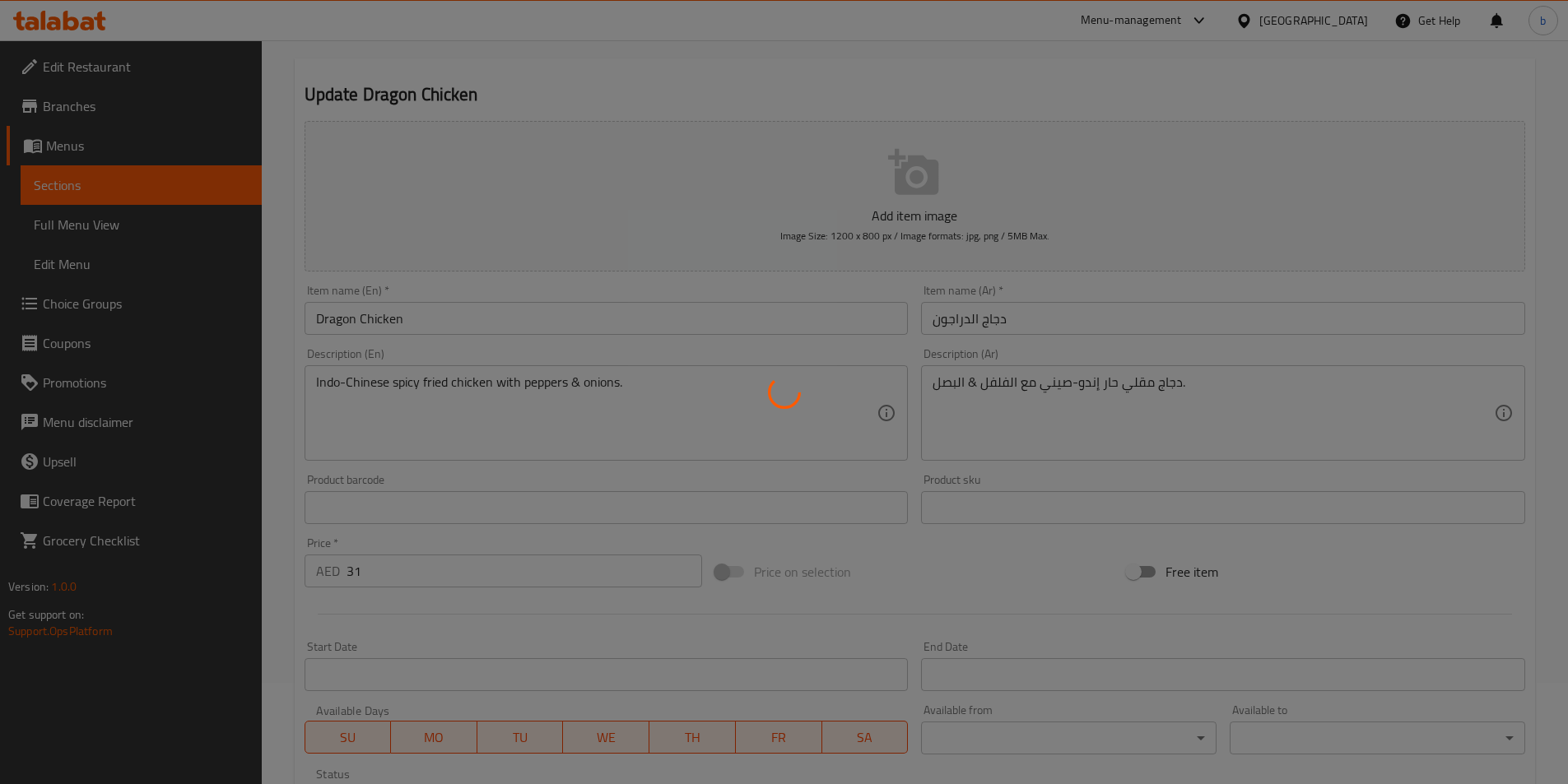
scroll to position [0, 0]
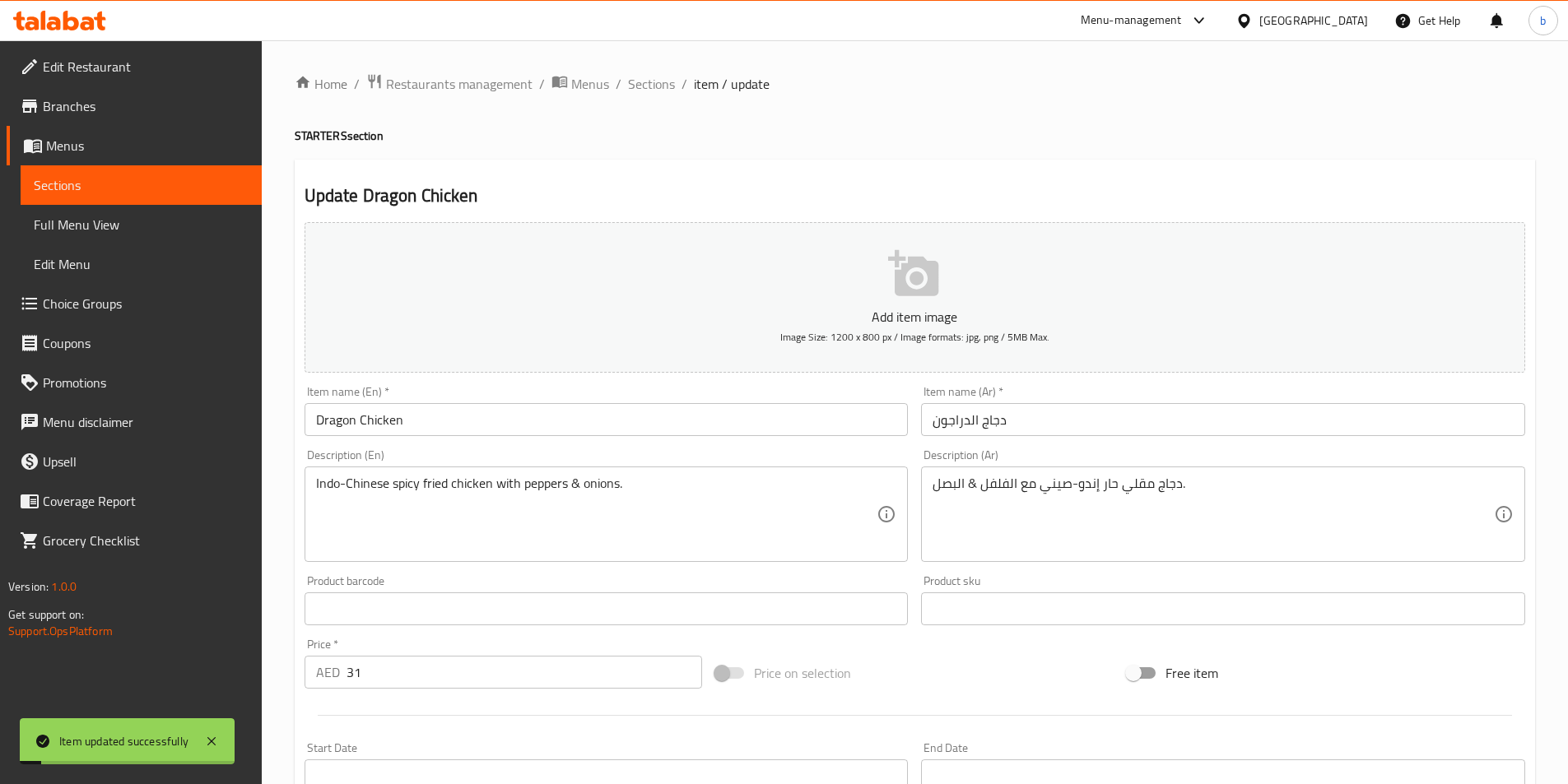
click at [616, 92] on li "/" at bounding box center [619, 84] width 5 height 20
click at [635, 86] on span "Sections" at bounding box center [651, 84] width 47 height 20
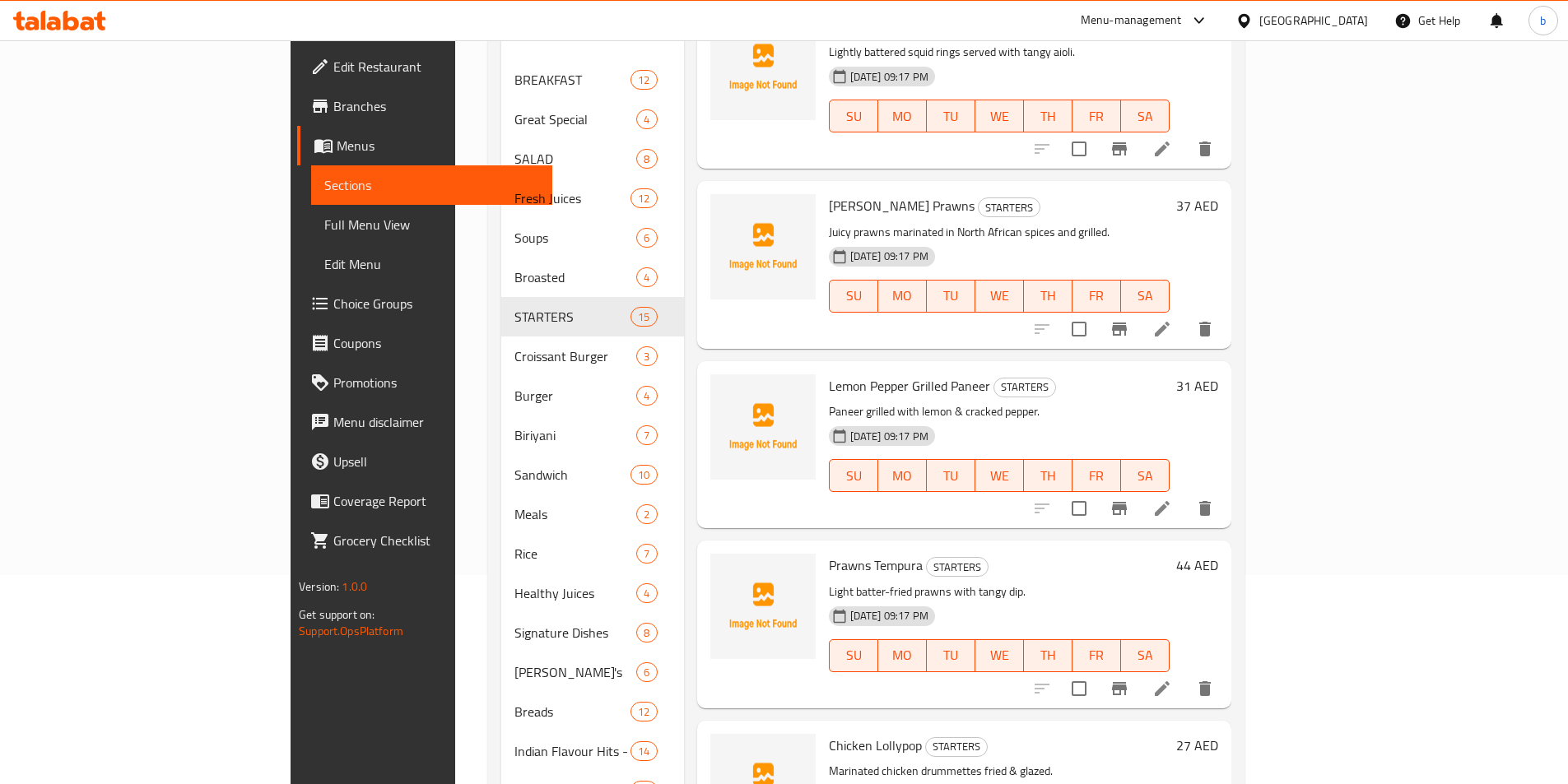
scroll to position [201, 0]
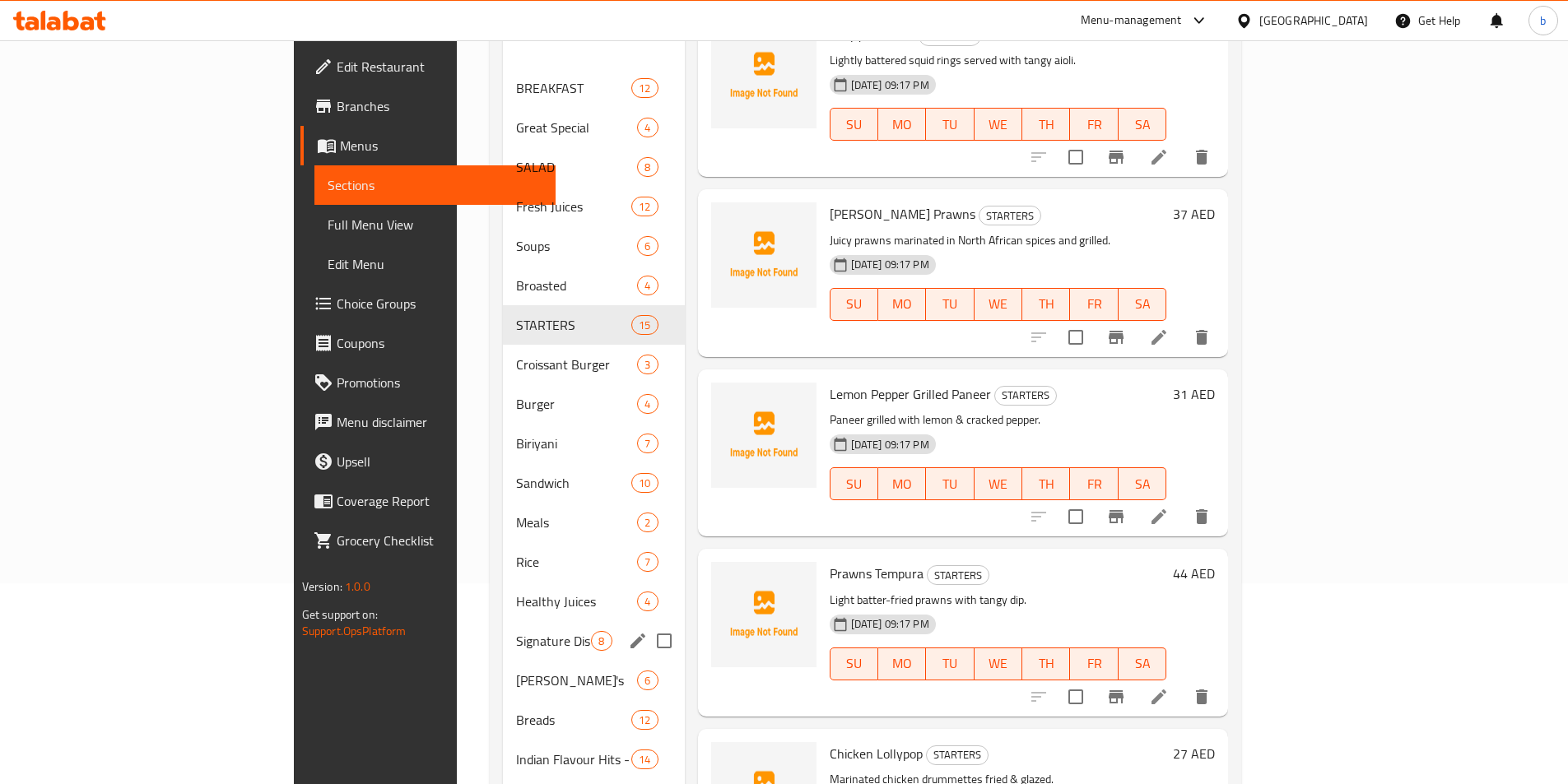
click at [647, 624] on input "Menu sections" at bounding box center [664, 641] width 35 height 35
checkbox input "true"
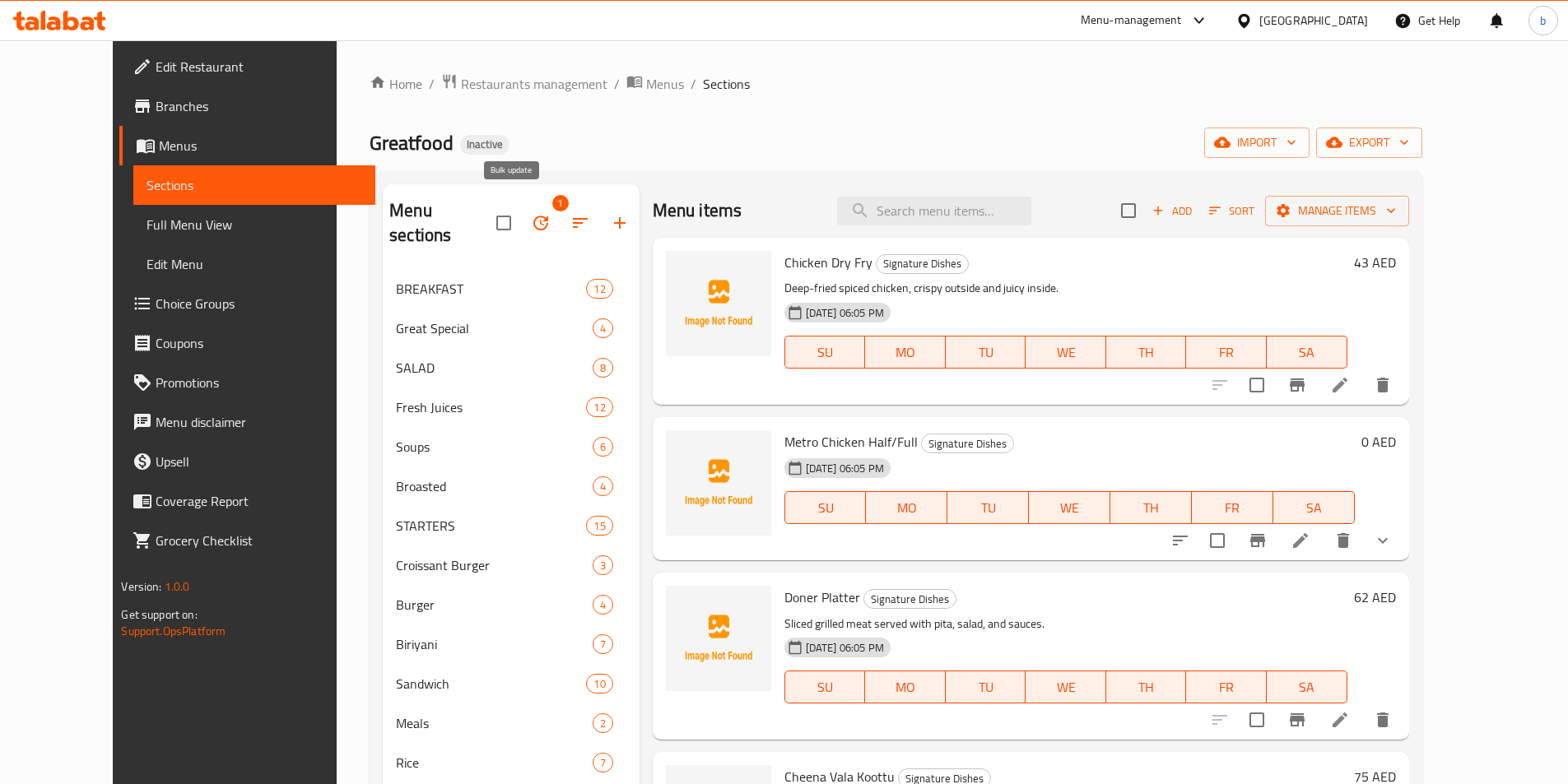
click at [521, 210] on button "button" at bounding box center [541, 223] width 39 height 39
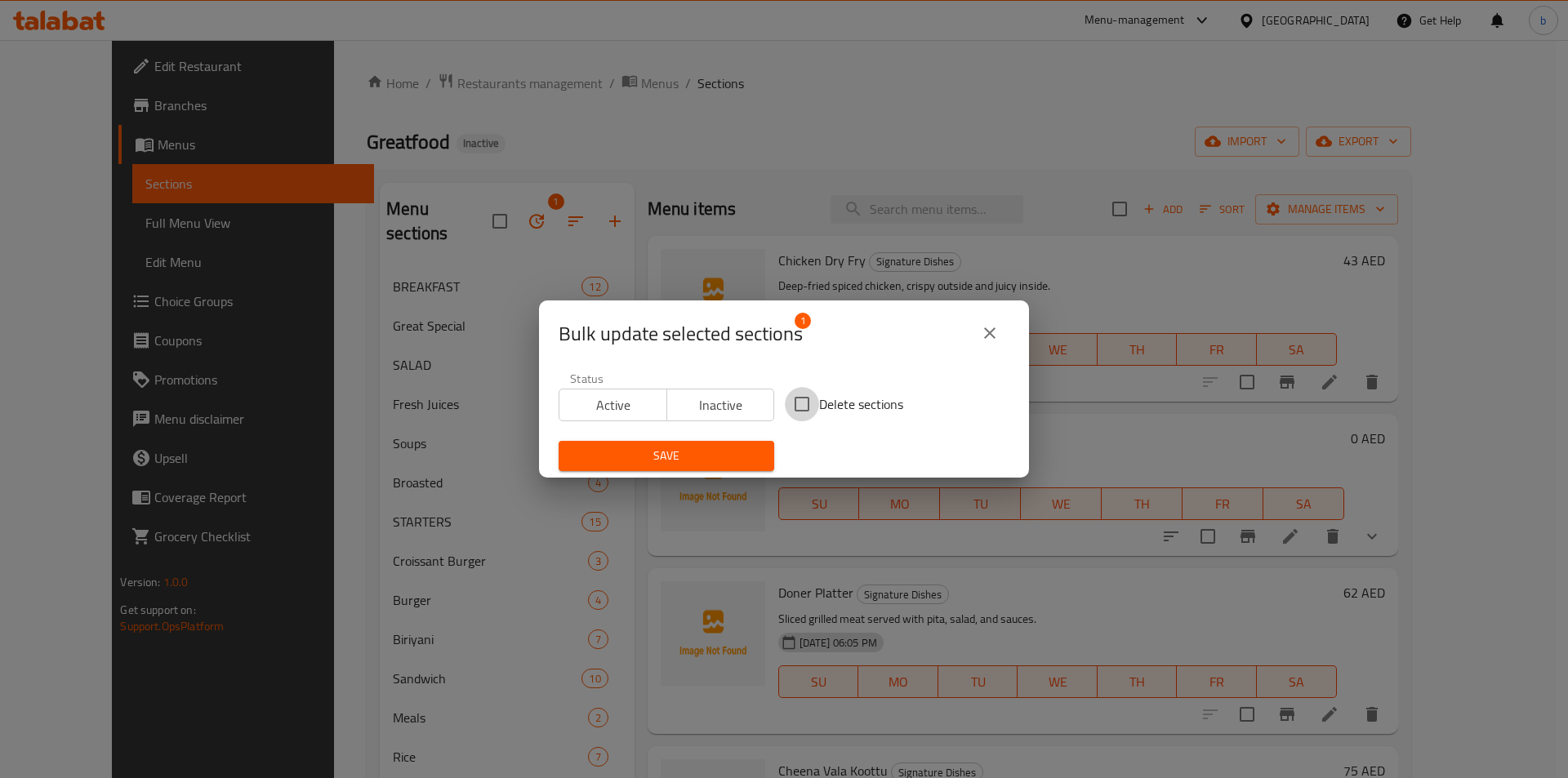
click at [808, 398] on input "Delete sections" at bounding box center [801, 404] width 35 height 35
checkbox input "true"
click at [682, 450] on span "Save" at bounding box center [666, 455] width 189 height 20
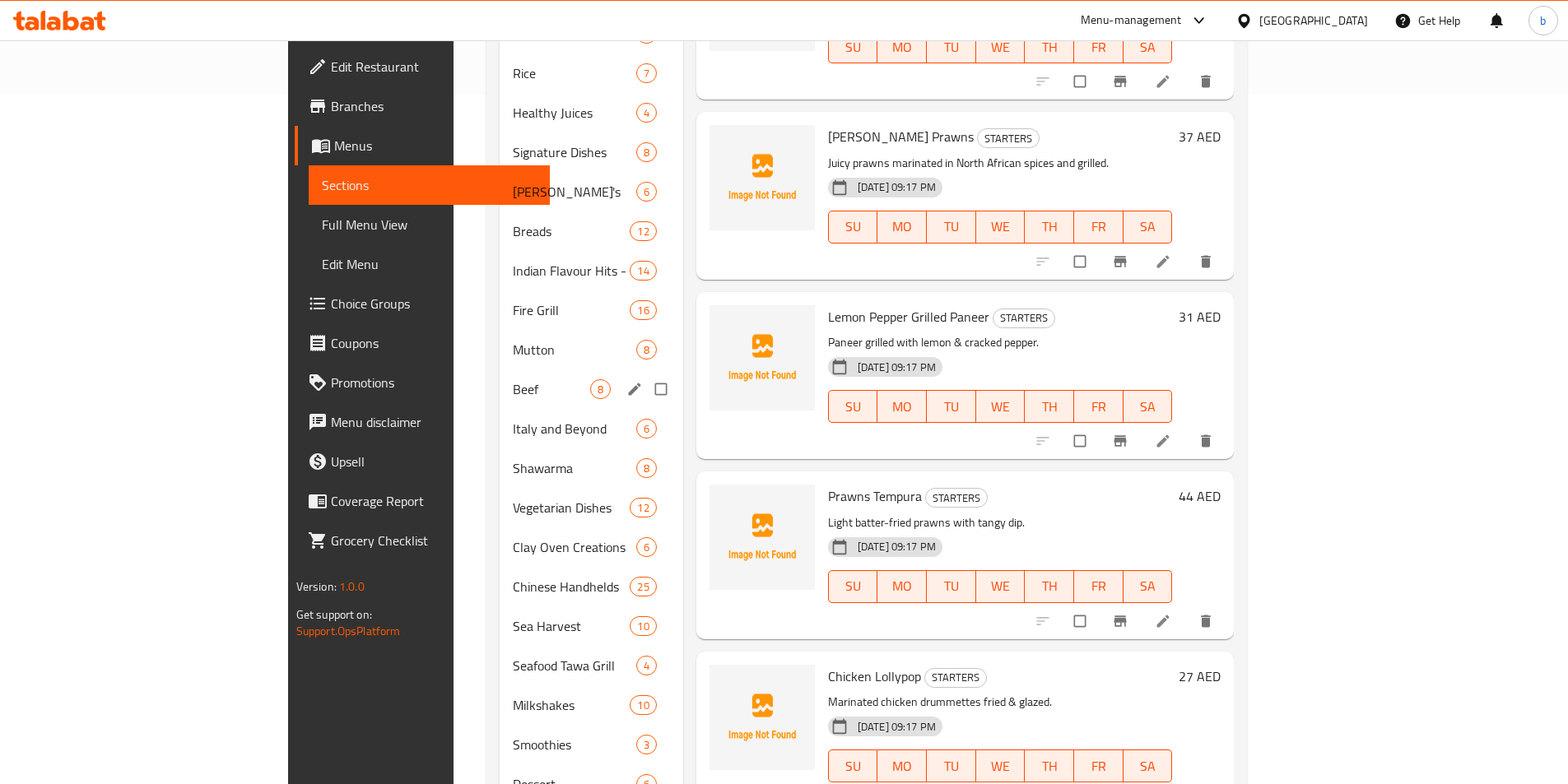
scroll to position [777, 0]
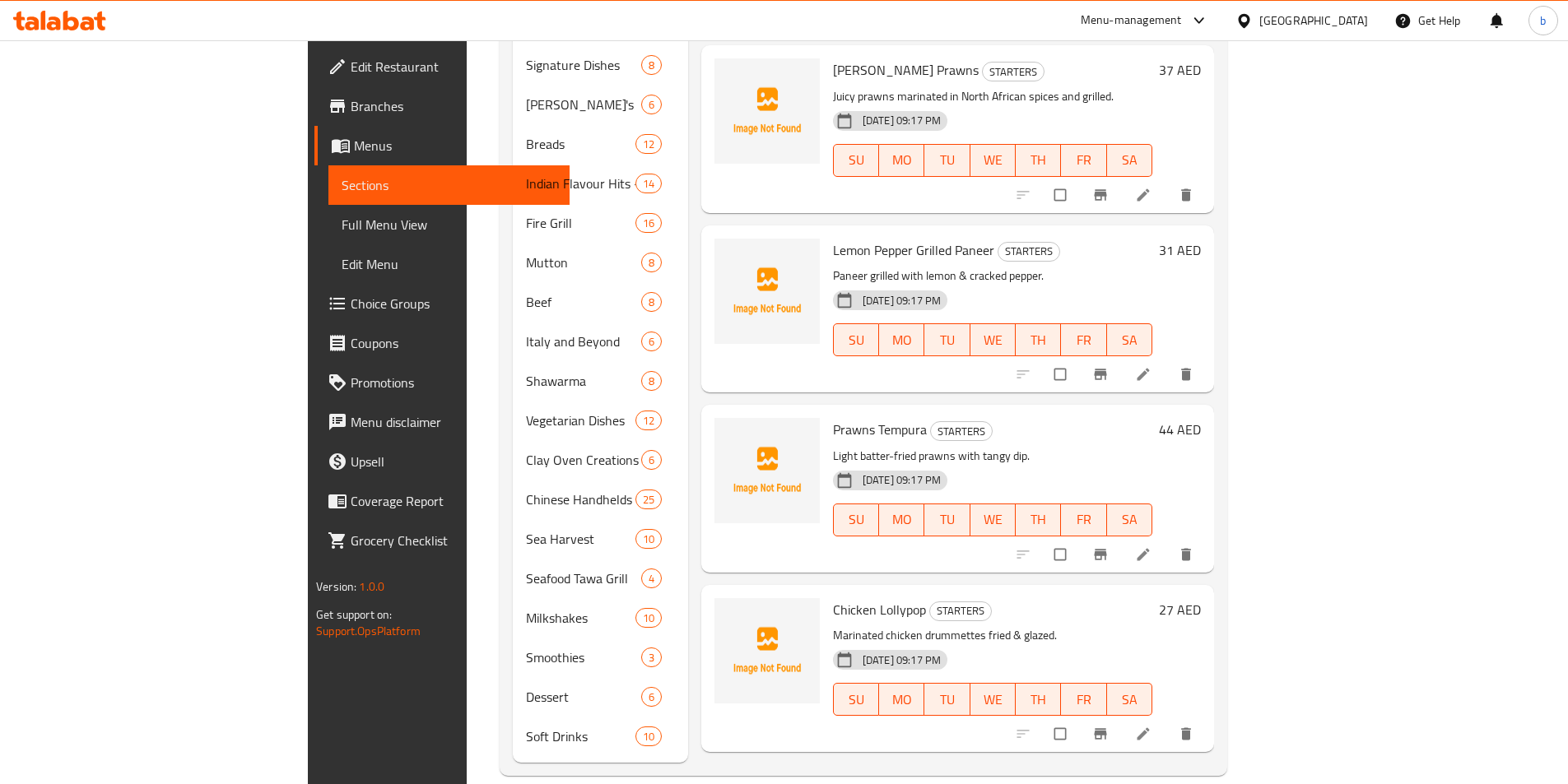
click at [342, 224] on span "Full Menu View" at bounding box center [449, 225] width 215 height 20
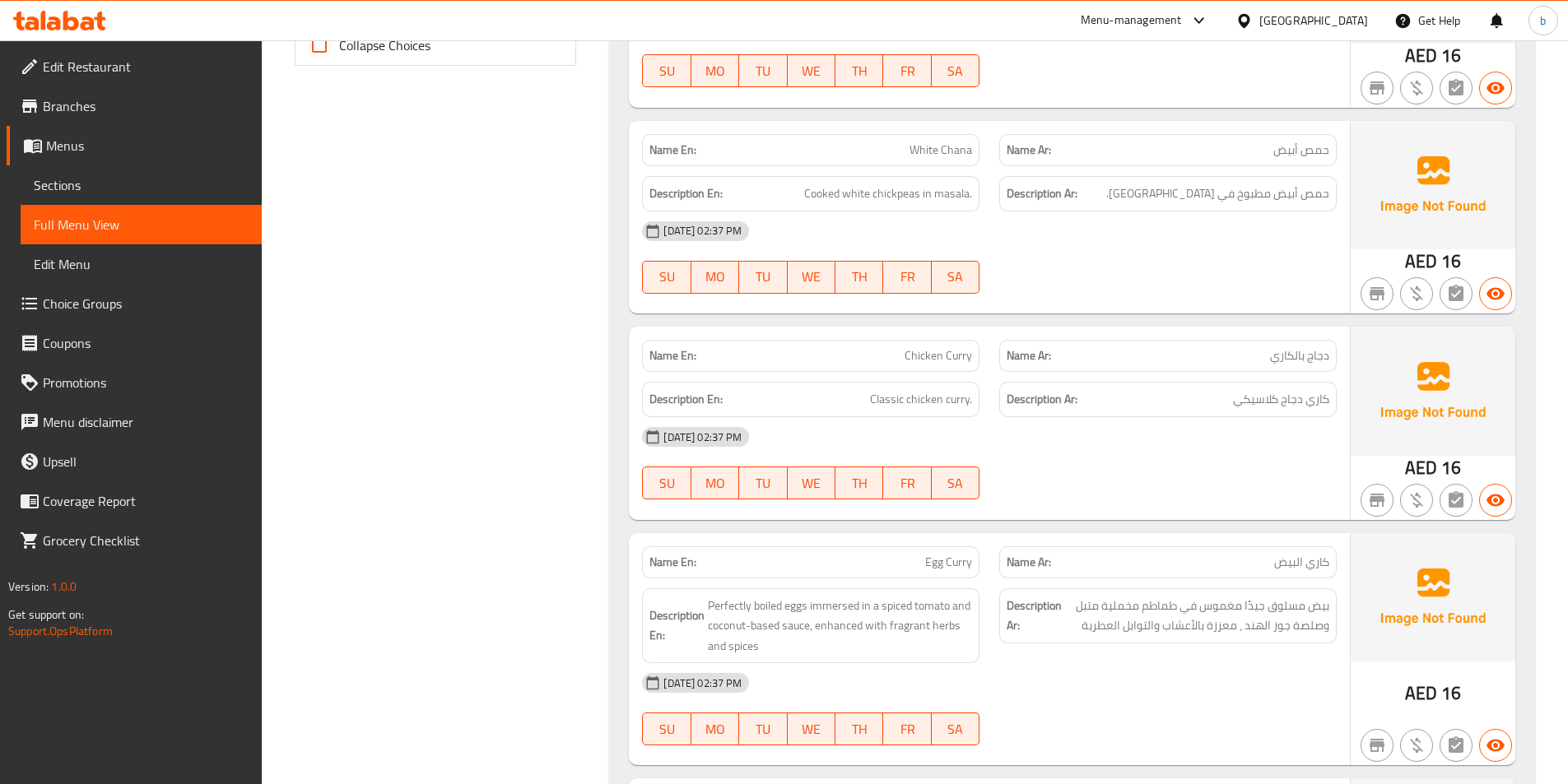
scroll to position [366, 0]
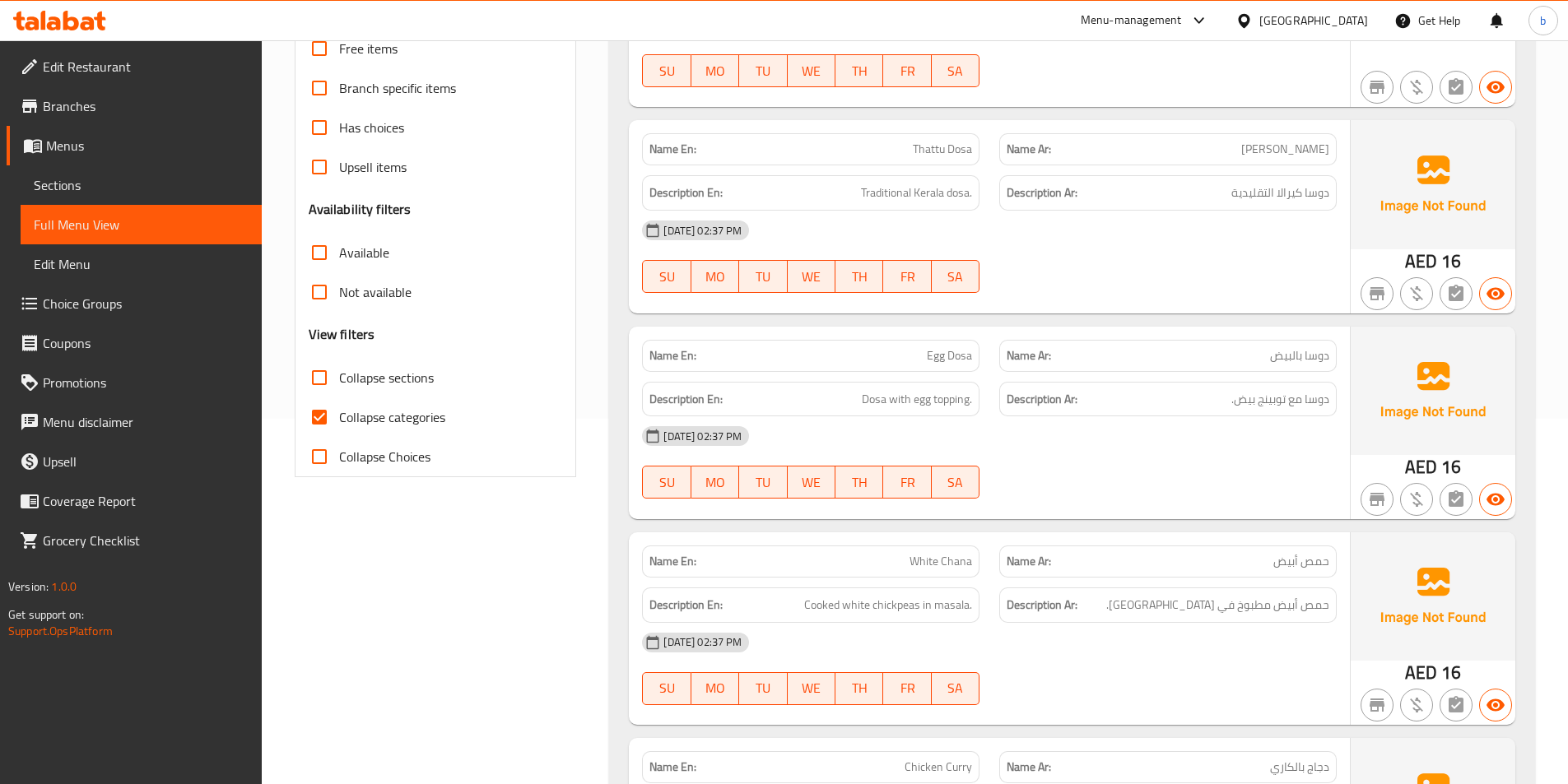
click at [325, 375] on input "Collapse sections" at bounding box center [319, 377] width 39 height 39
checkbox input "true"
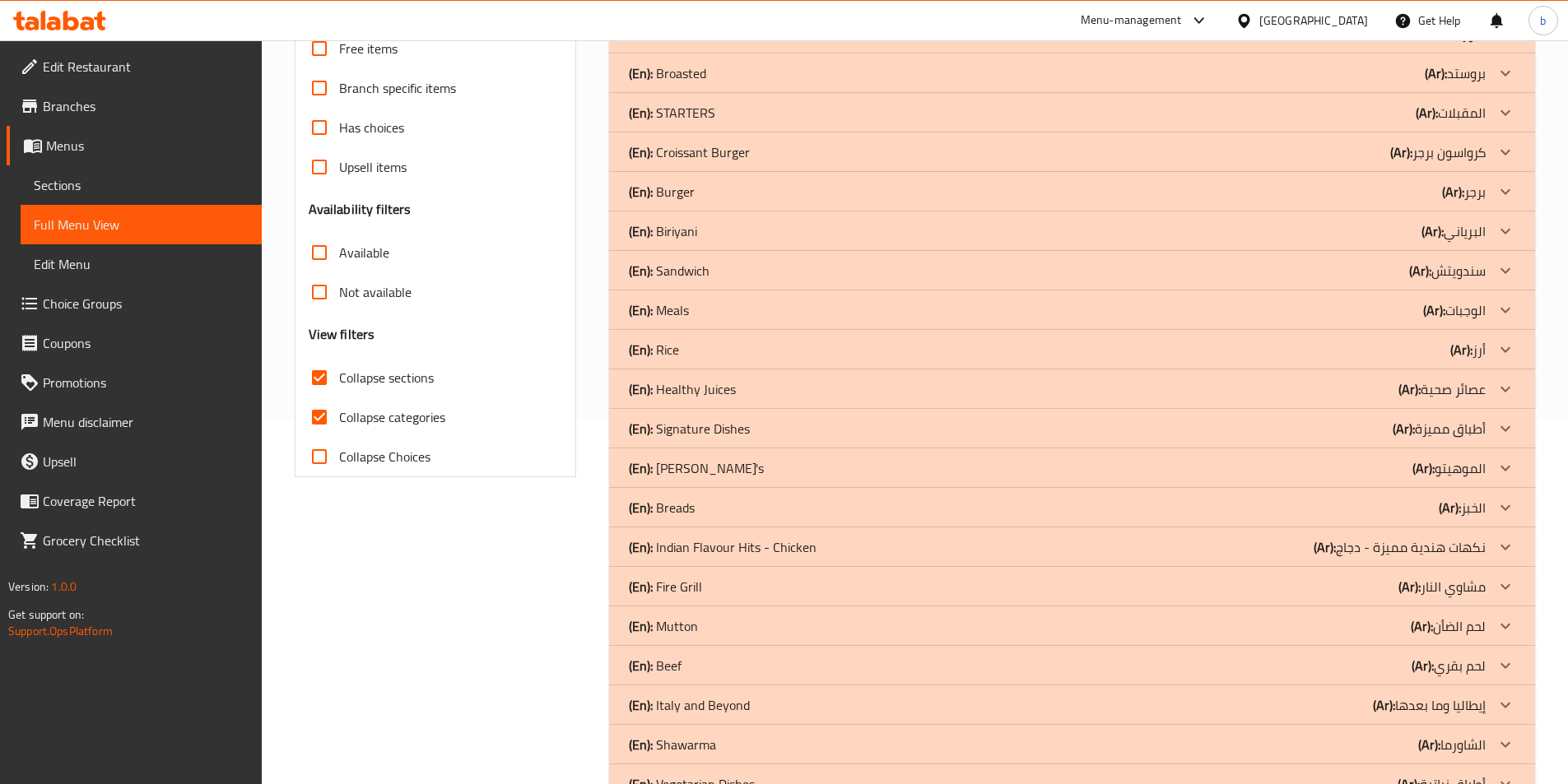
click at [320, 419] on input "Collapse categories" at bounding box center [319, 417] width 39 height 39
checkbox input "false"
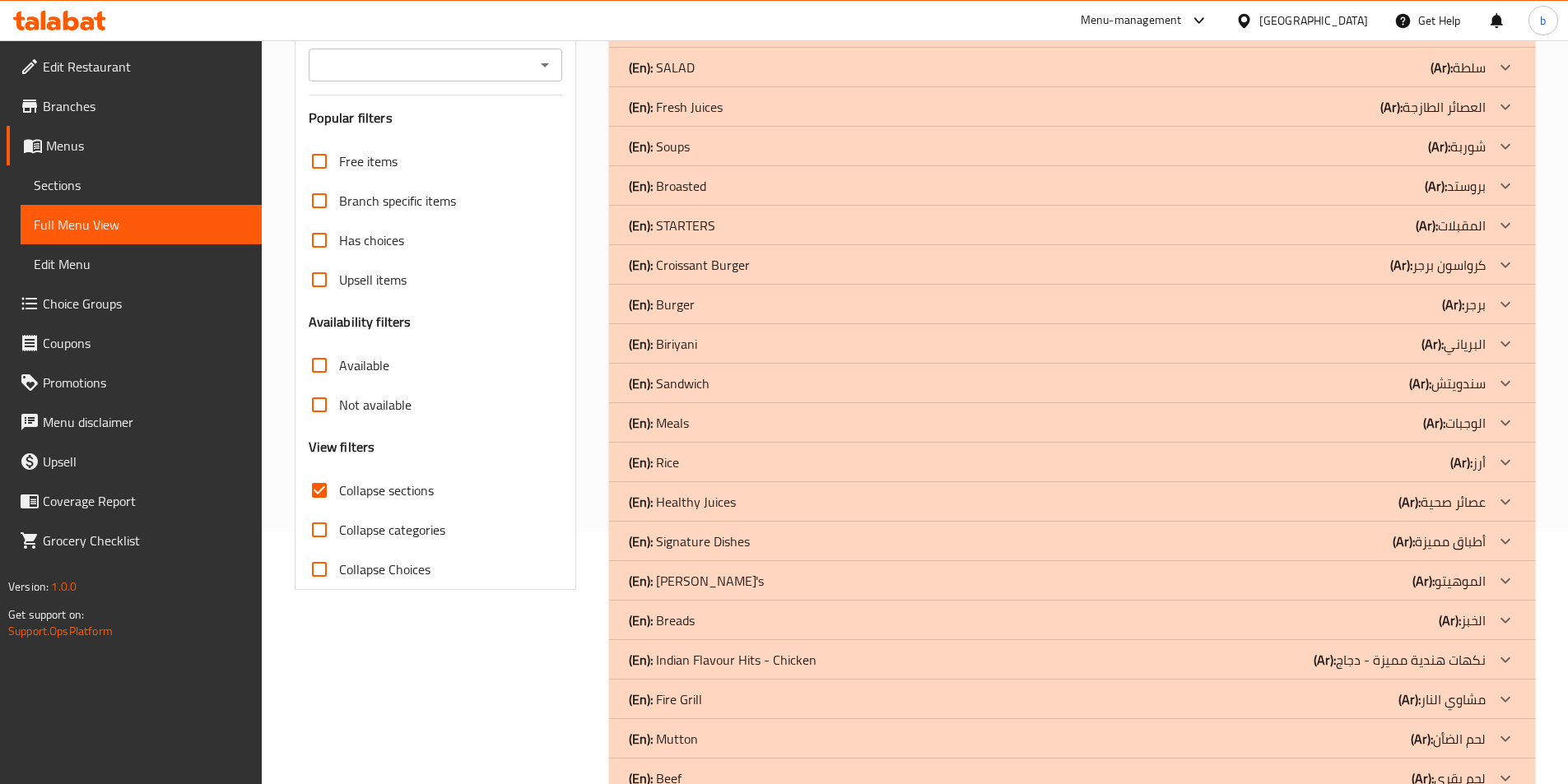
scroll to position [240, 0]
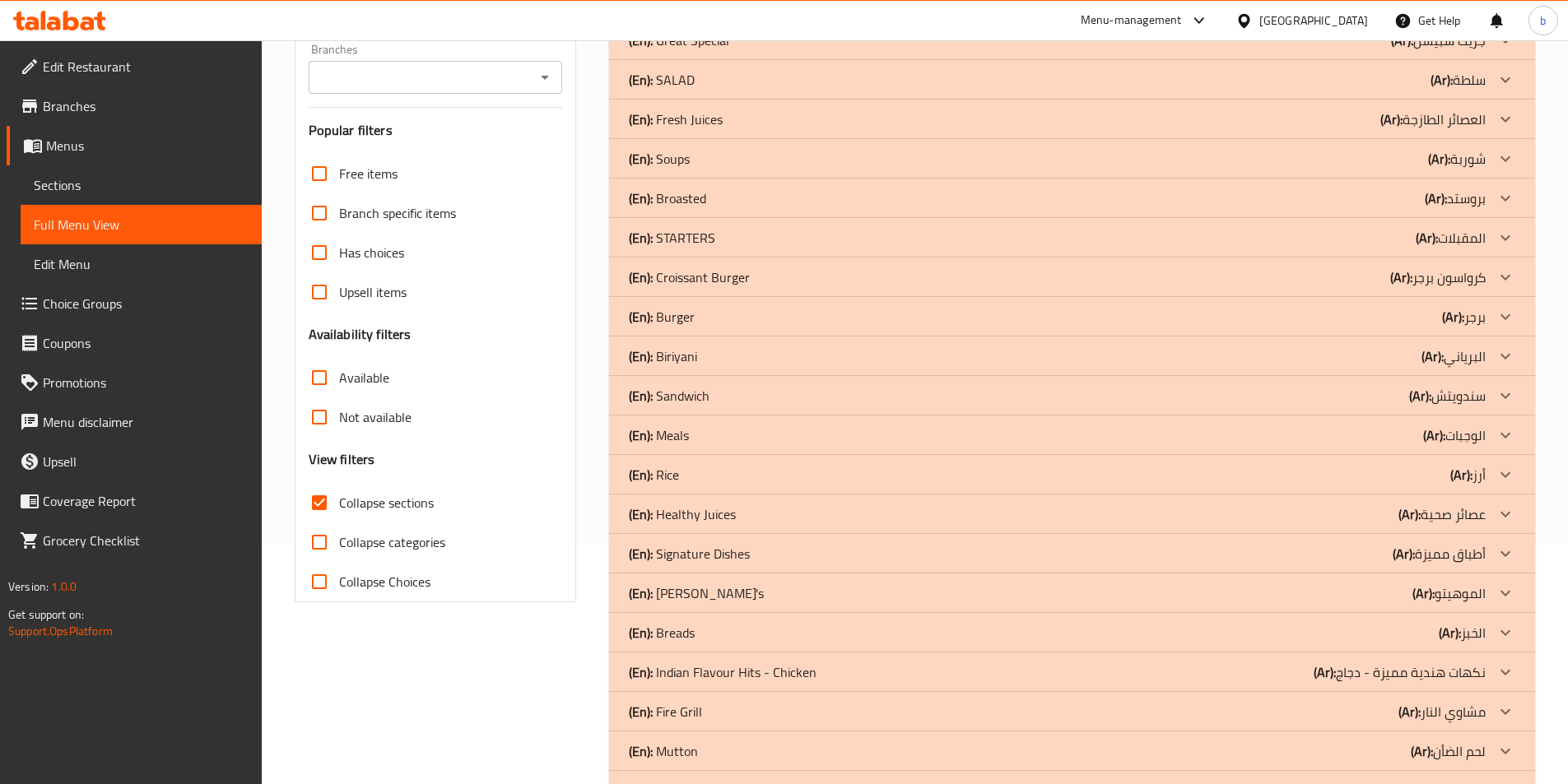
click at [1491, 238] on div at bounding box center [1505, 237] width 39 height 39
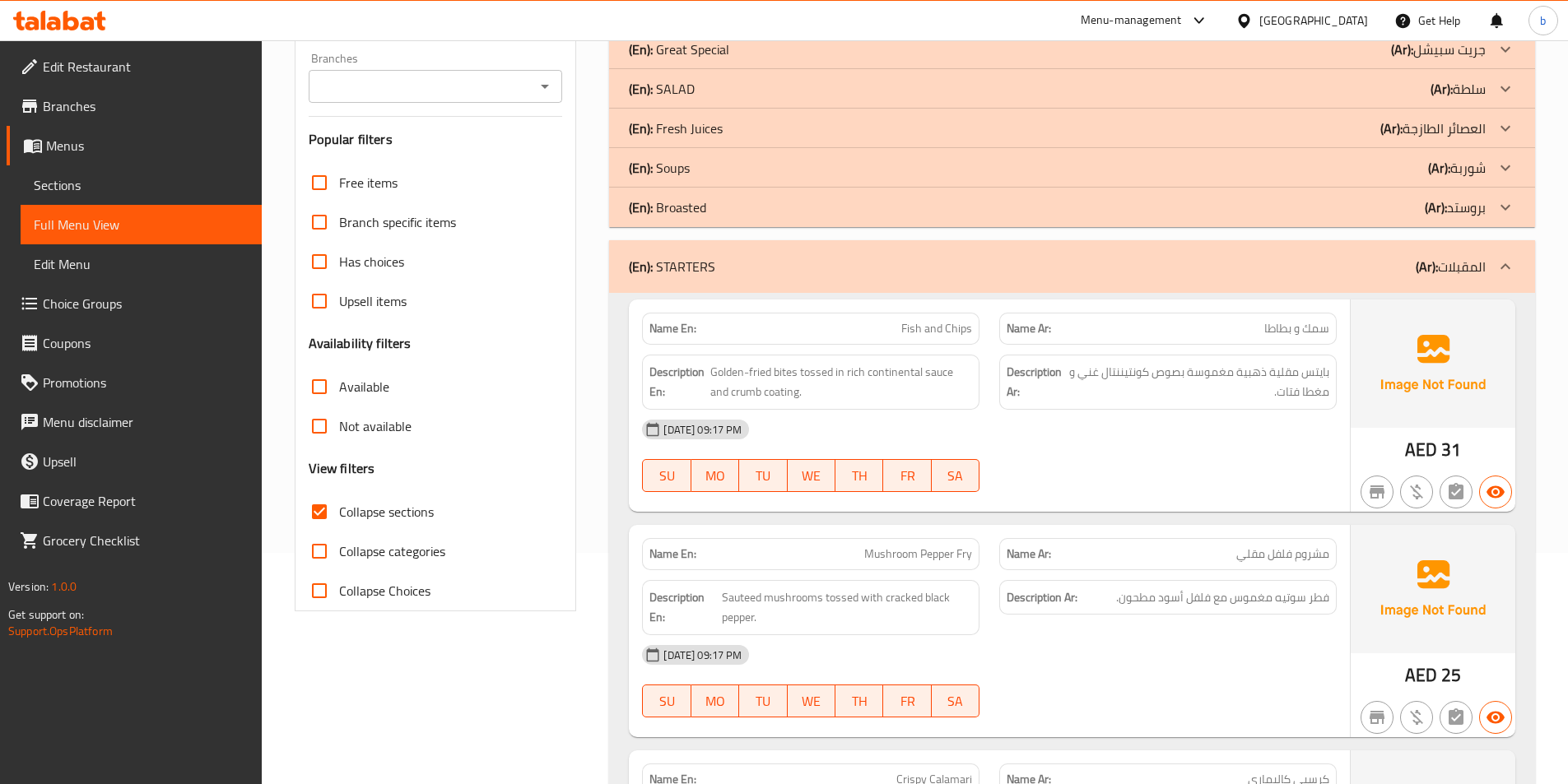
scroll to position [323, 0]
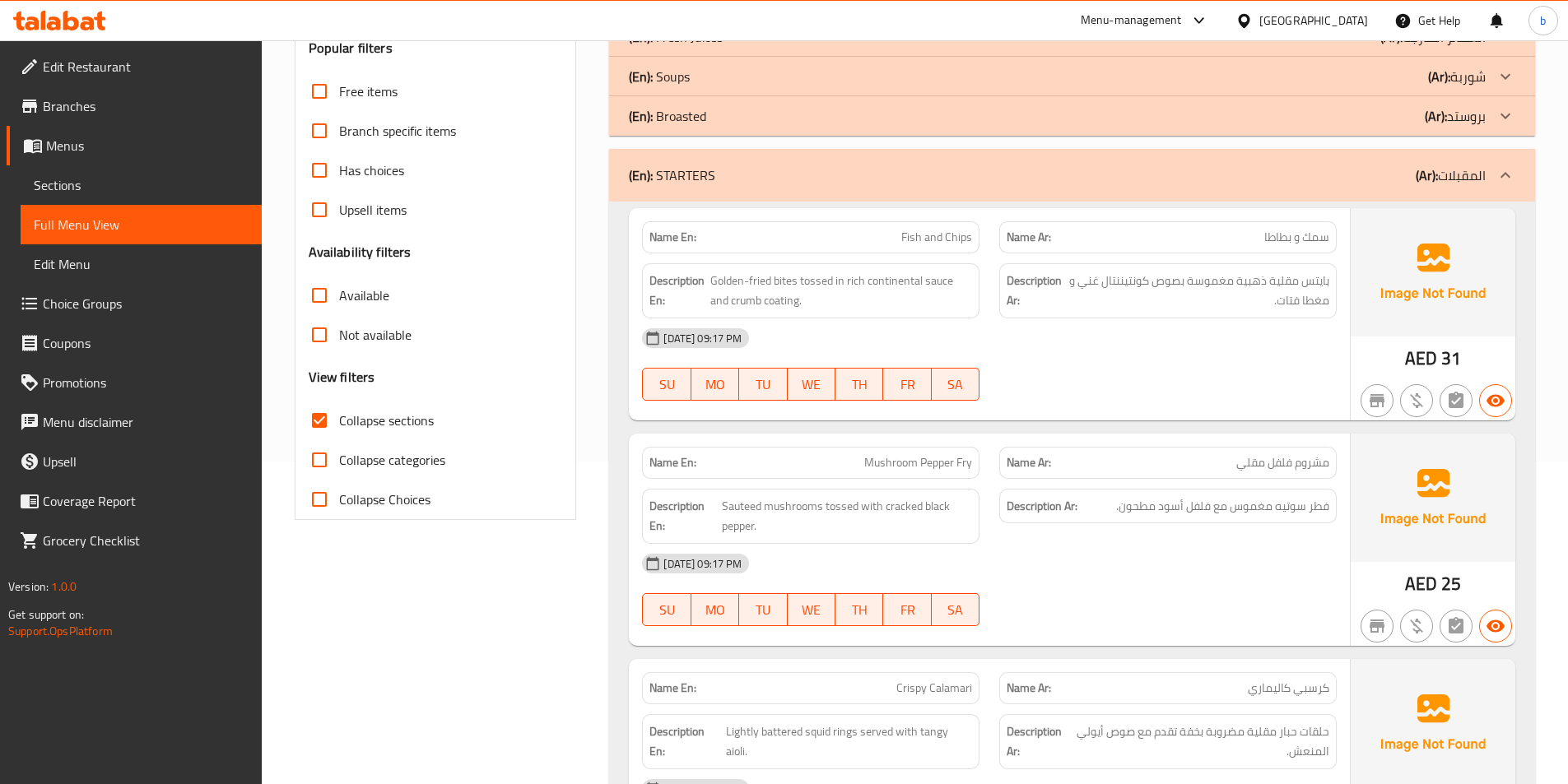
click at [961, 240] on span "Fish and Chips" at bounding box center [936, 237] width 71 height 17
copy span "Chips"
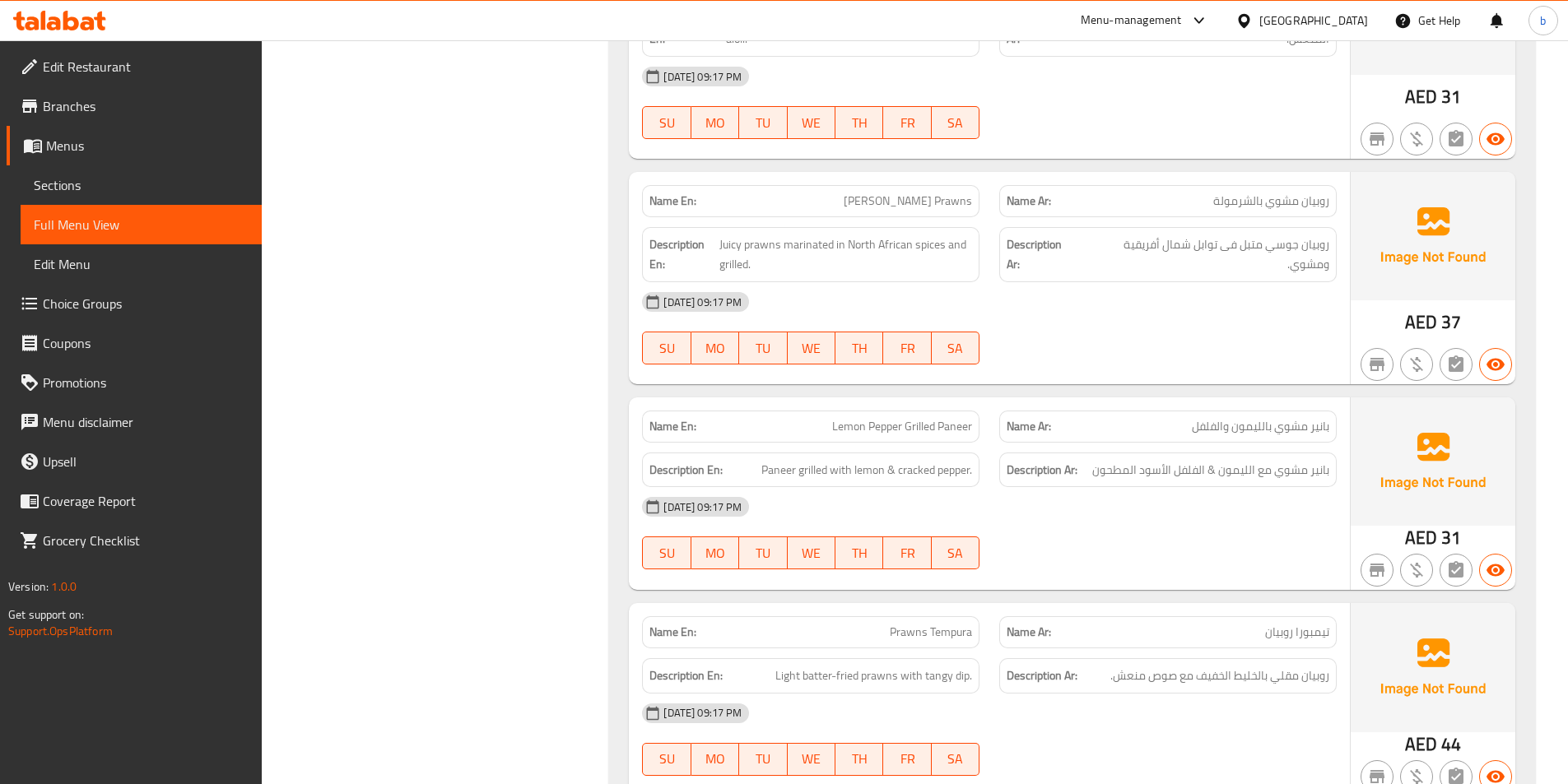
scroll to position [1063, 0]
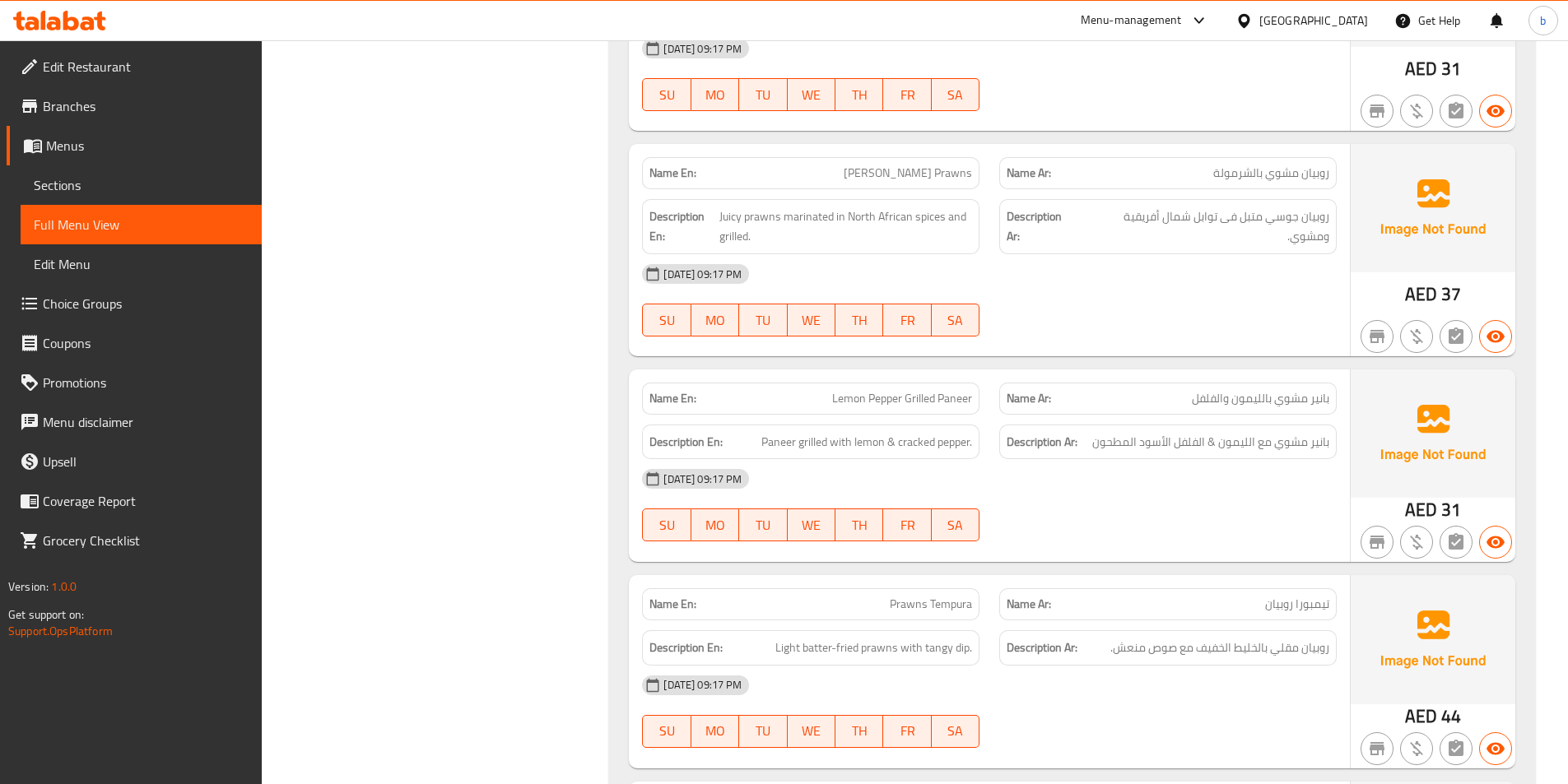
click at [954, 608] on span "Prawns Tempura" at bounding box center [931, 604] width 82 height 17
copy span "Tempura"
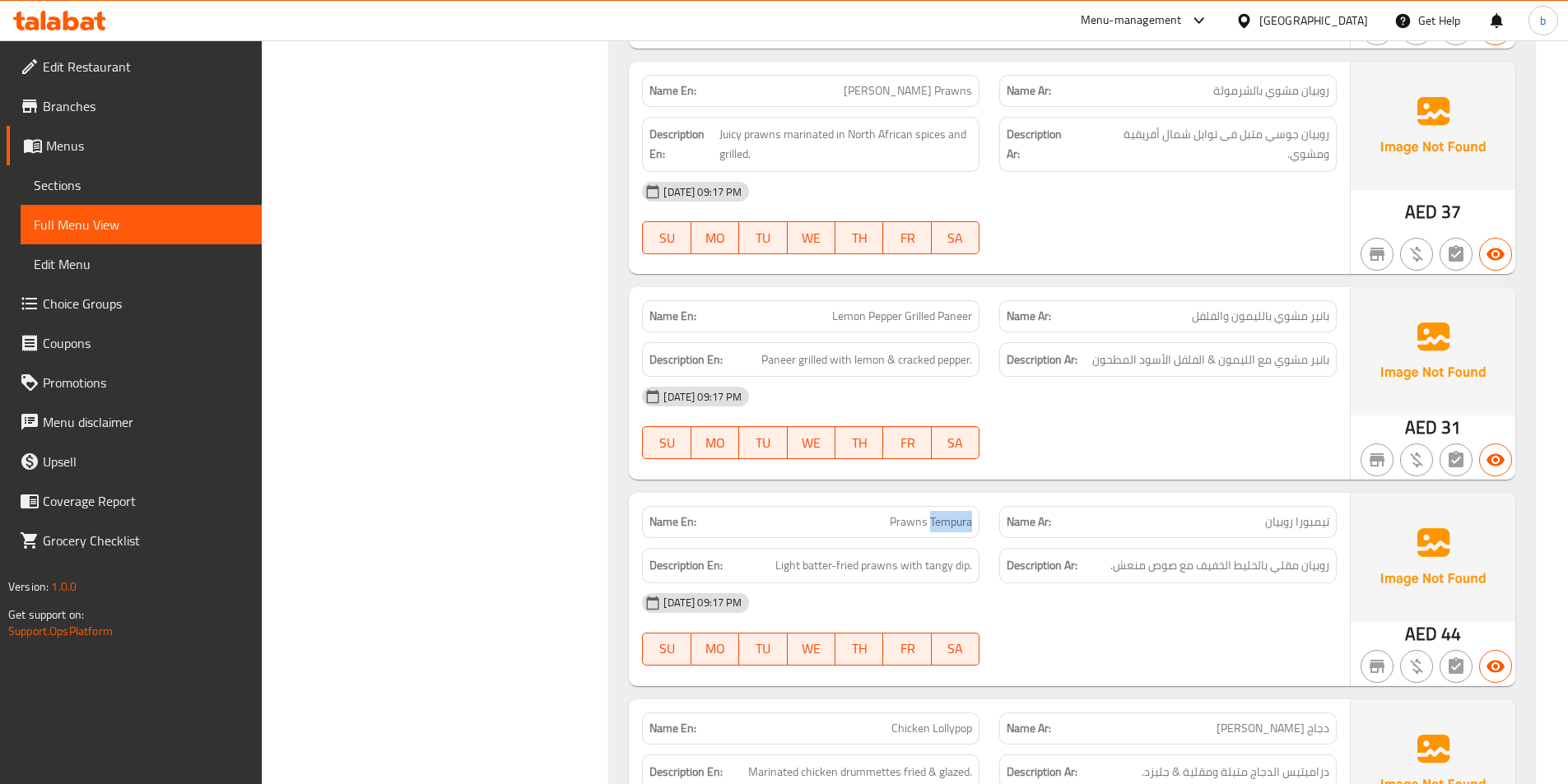
scroll to position [1309, 0]
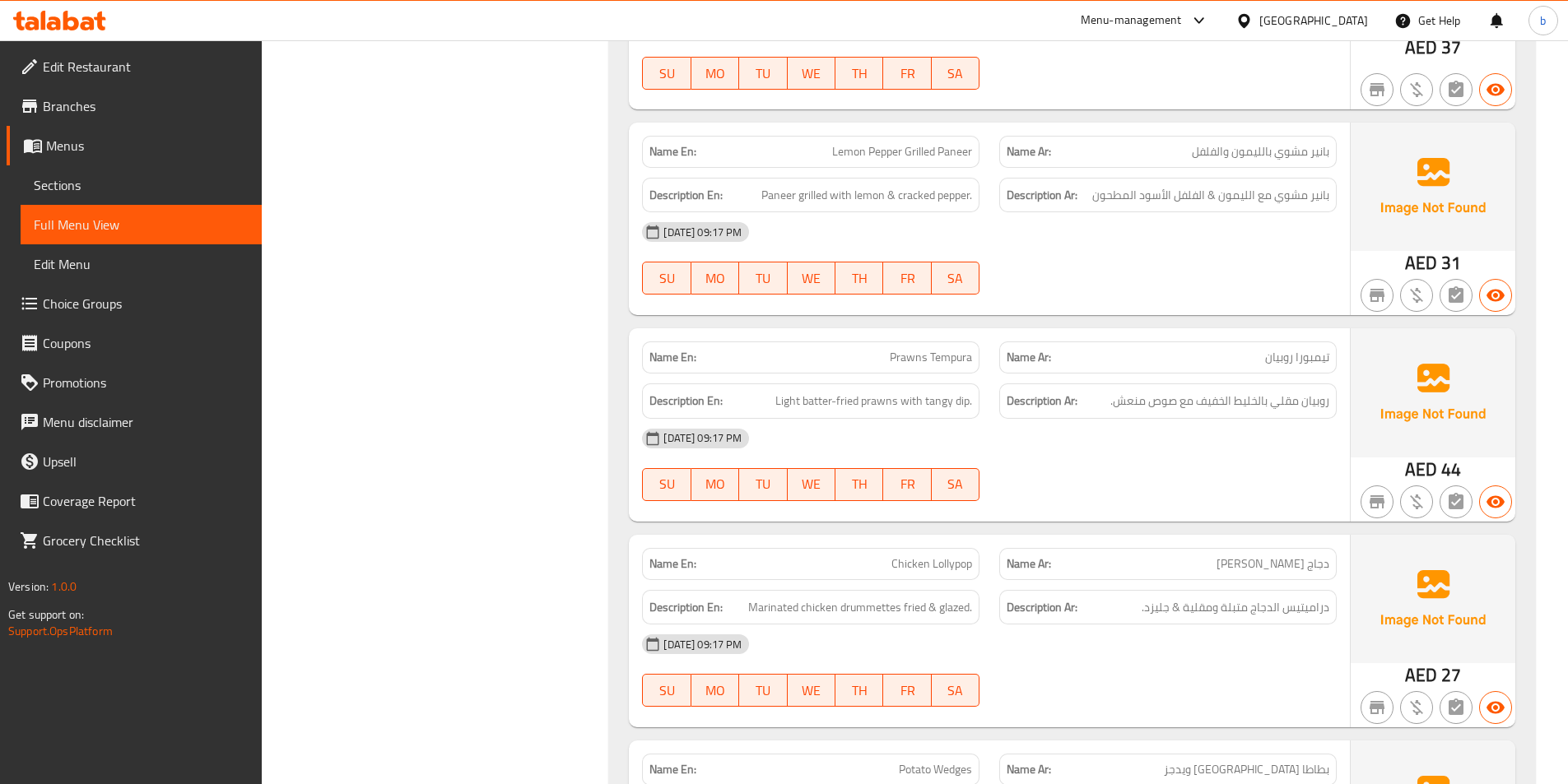
click at [1313, 566] on span "دجاج [PERSON_NAME]" at bounding box center [1273, 564] width 113 height 17
click at [1295, 570] on span "دجاج [PERSON_NAME]" at bounding box center [1273, 564] width 113 height 17
click at [1275, 573] on span "دجاج [PERSON_NAME]" at bounding box center [1273, 564] width 113 height 17
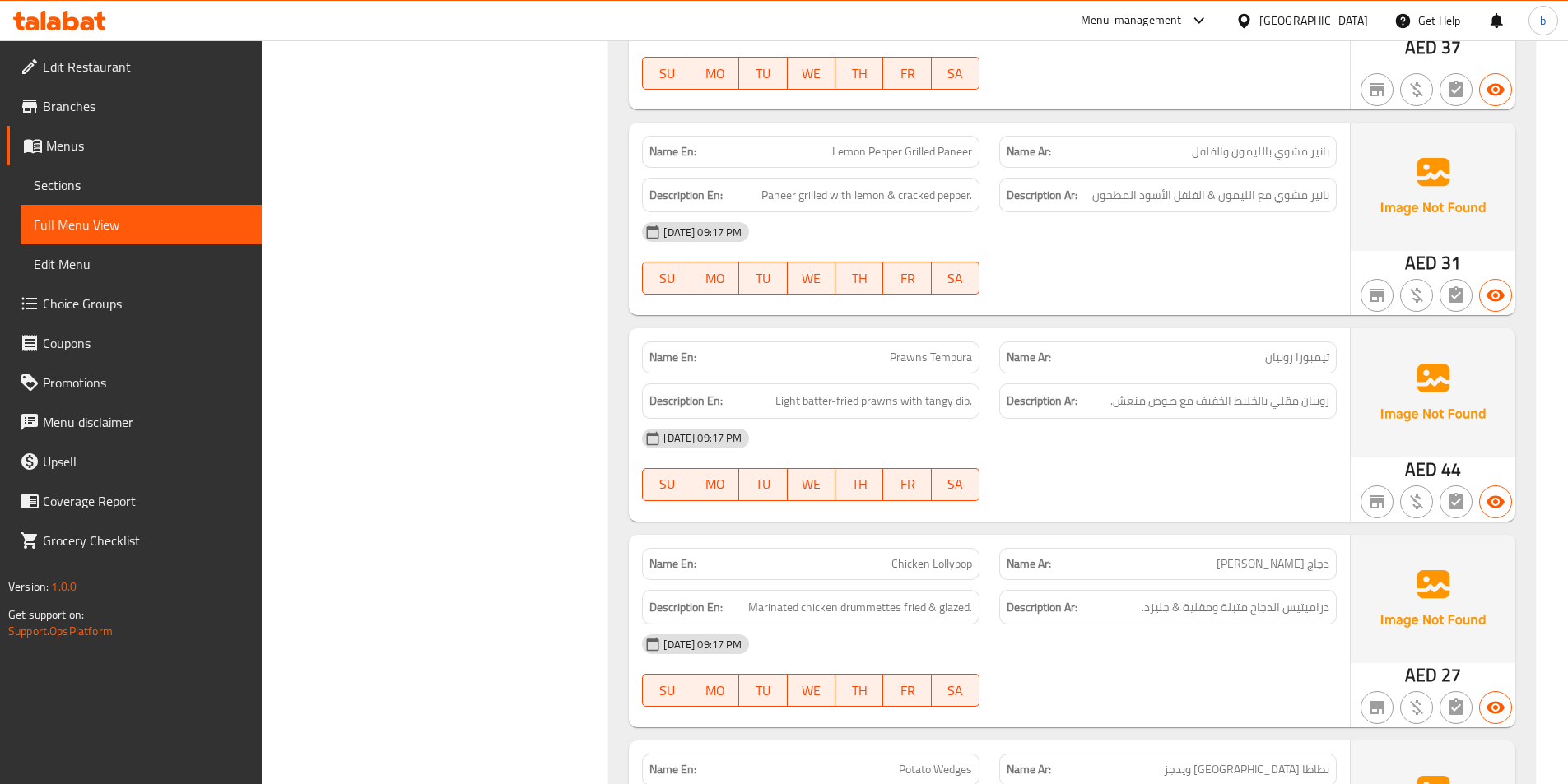
click at [1275, 573] on span "دجاج [PERSON_NAME]" at bounding box center [1273, 564] width 113 height 17
click at [1286, 608] on span "دراميتيس الدجاج متبلة ومقلية & جليزد." at bounding box center [1234, 607] width 187 height 21
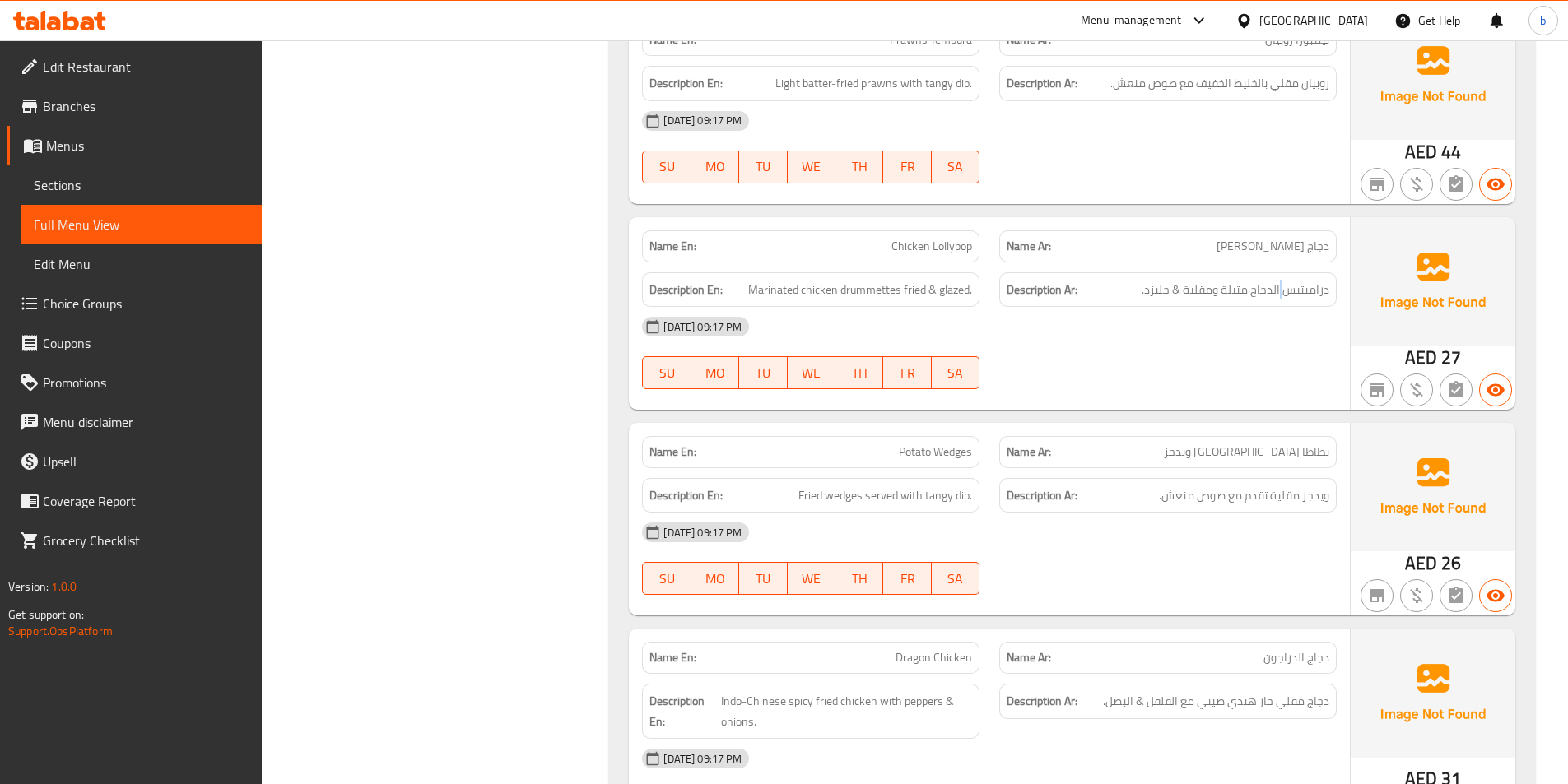
scroll to position [1720, 0]
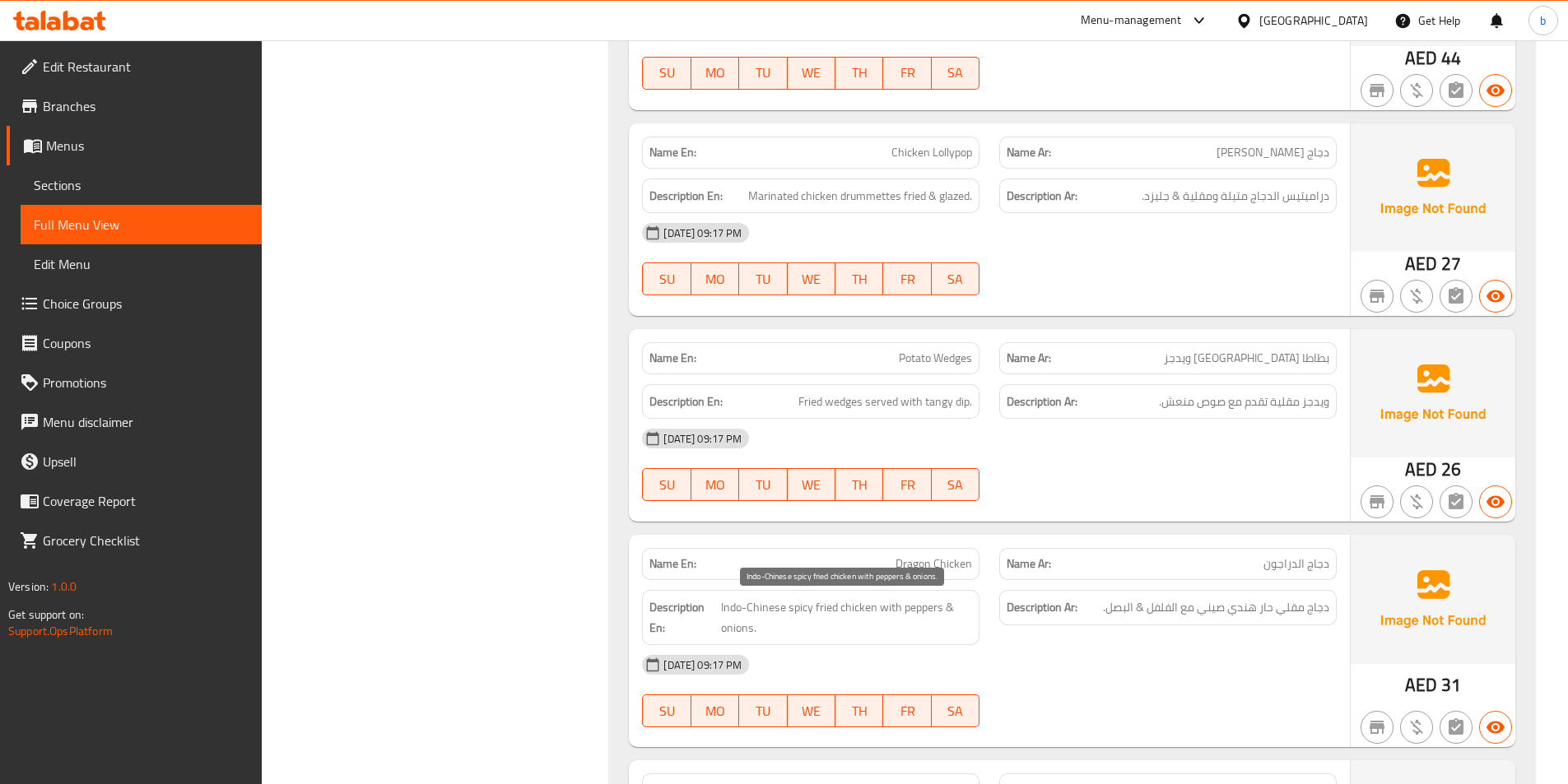
click at [730, 607] on span "Indo-Chinese spicy fried chicken with peppers & onions." at bounding box center [846, 616] width 251 height 40
drag, startPoint x: 721, startPoint y: 606, endPoint x: 784, endPoint y: 607, distance: 63.0
click at [784, 607] on span "Indo-Chinese spicy fried chicken with peppers & onions." at bounding box center [846, 616] width 251 height 40
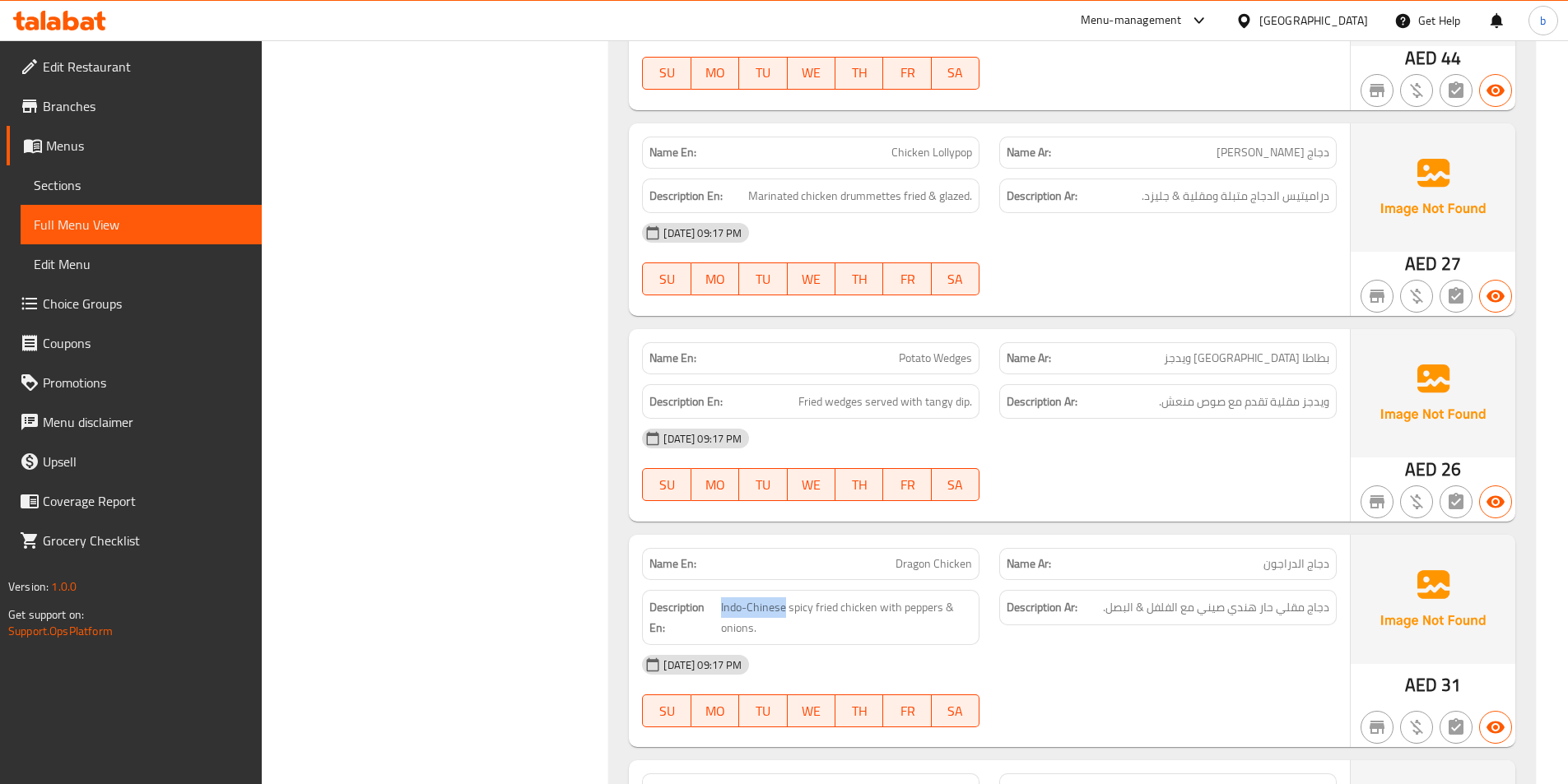
copy span "Indo-Chinese"
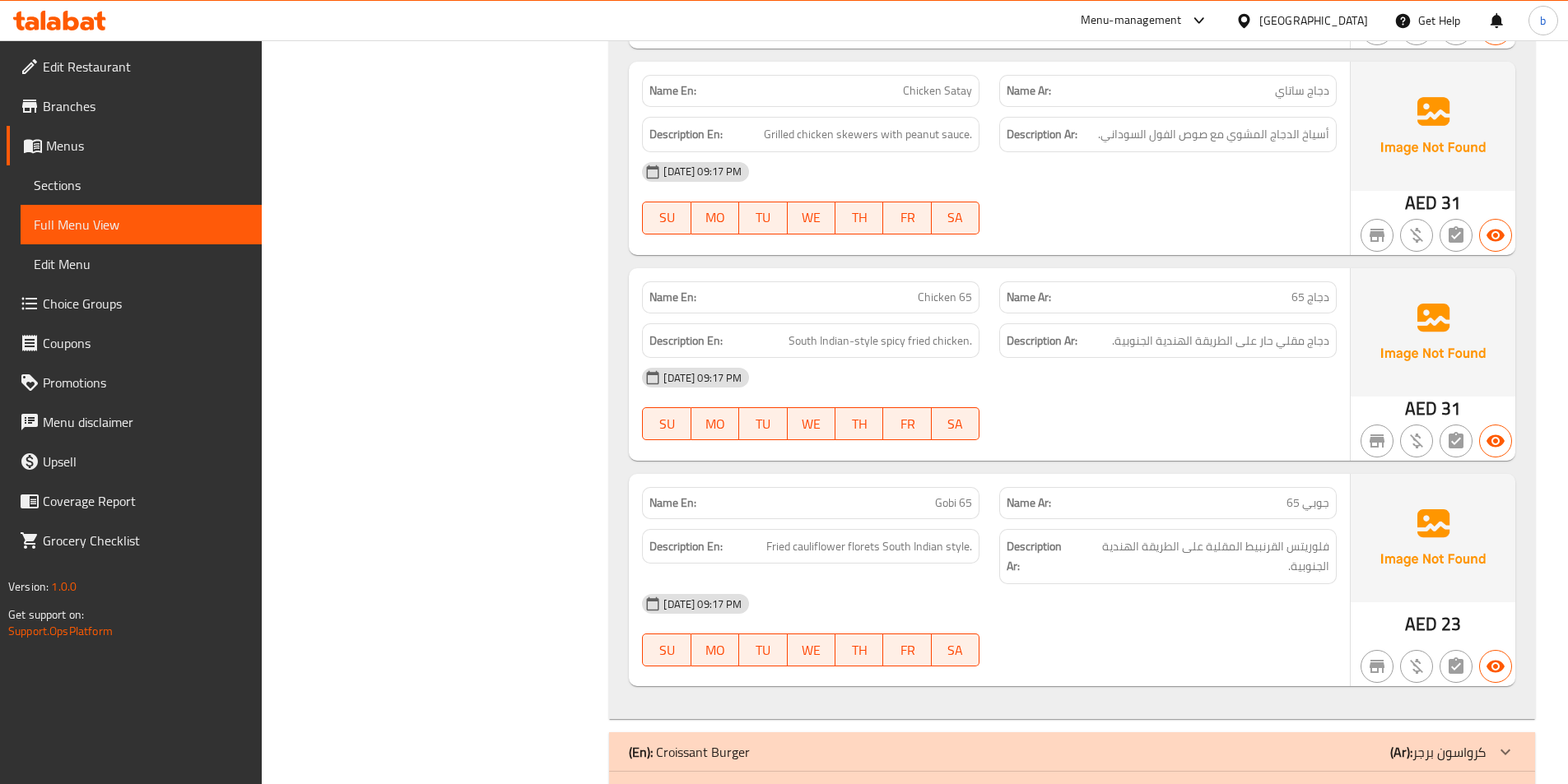
scroll to position [2543, 0]
